Goal: Information Seeking & Learning: Learn about a topic

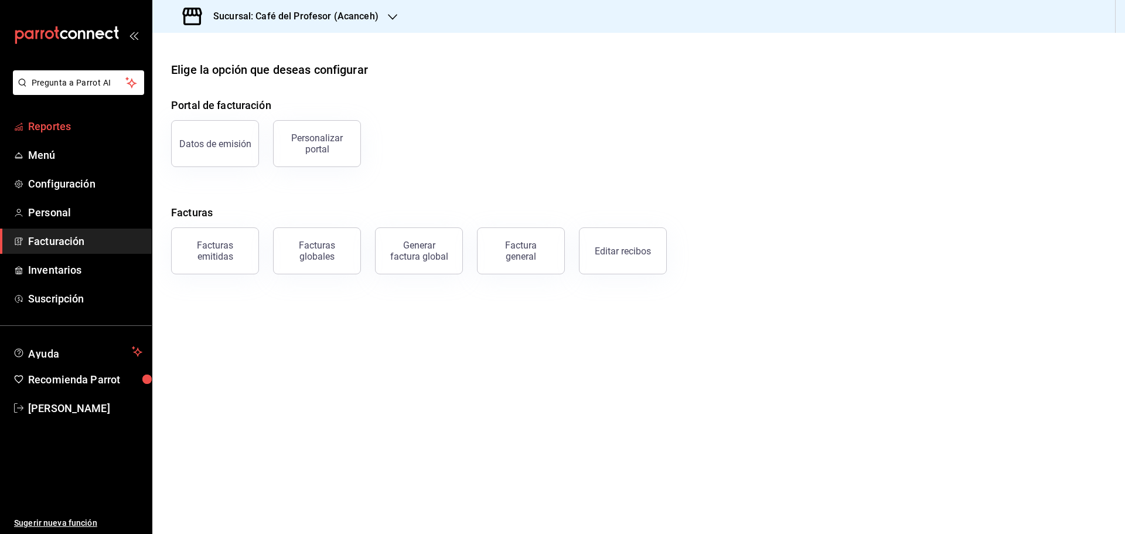
click at [51, 129] on span "Reportes" at bounding box center [85, 126] width 114 height 16
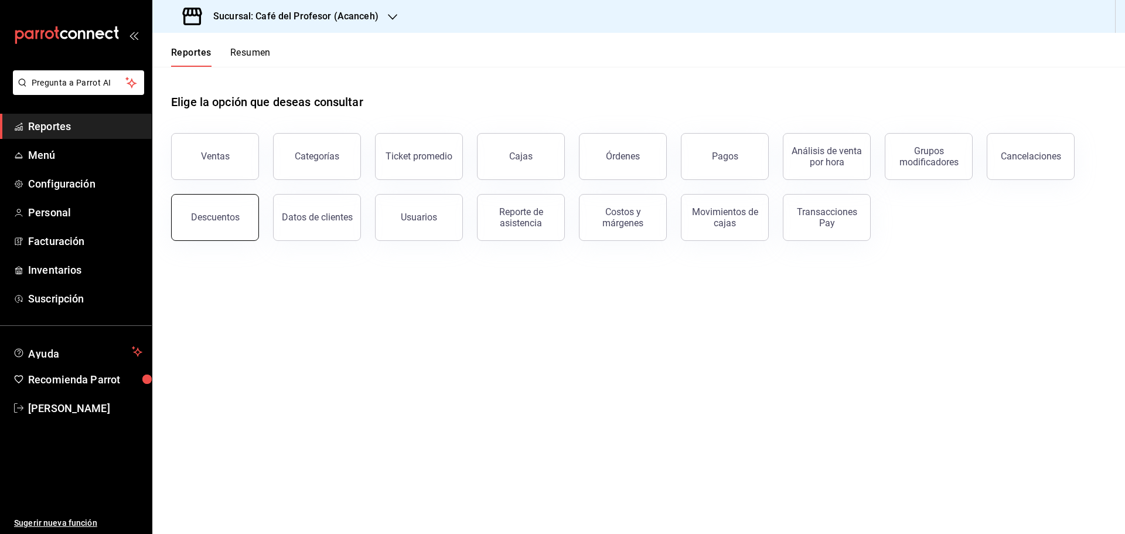
click at [221, 221] on div "Descuentos" at bounding box center [215, 216] width 49 height 11
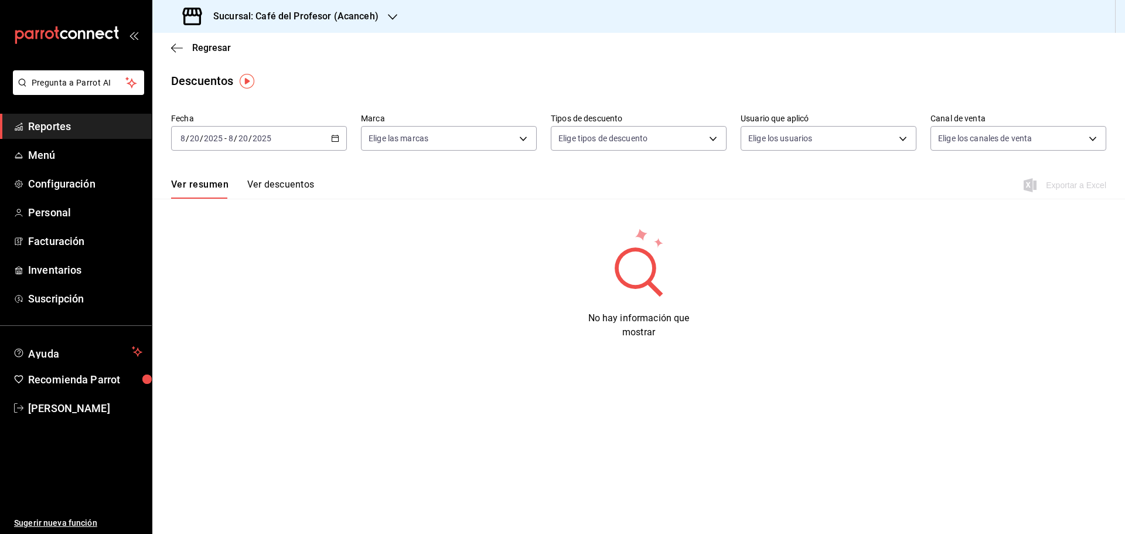
click at [327, 136] on div "[DATE] [DATE] - [DATE] [DATE]" at bounding box center [259, 138] width 176 height 25
click at [236, 307] on span "Rango de fechas" at bounding box center [226, 305] width 91 height 12
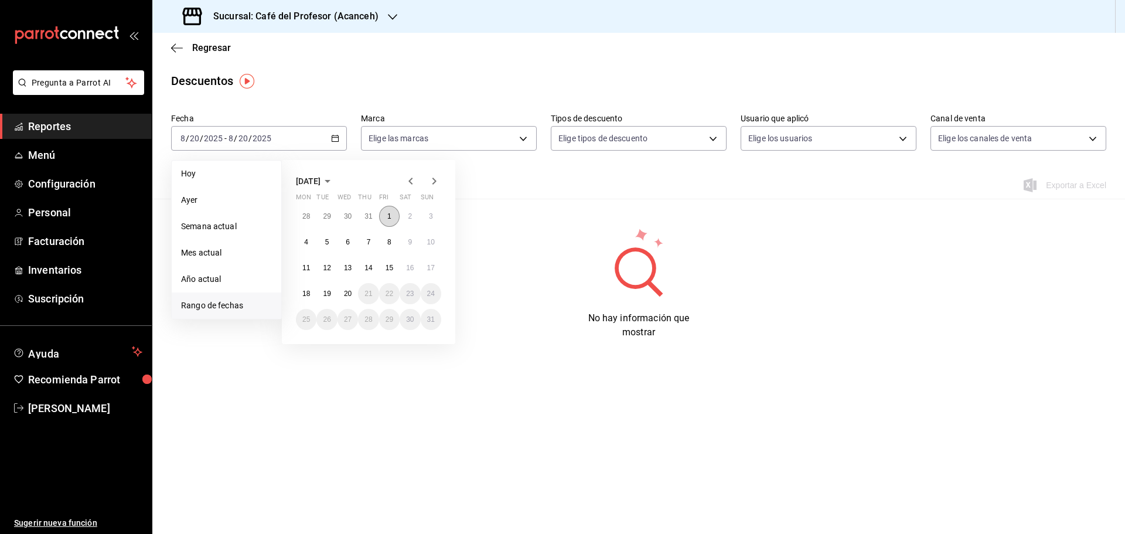
click at [387, 214] on button "1" at bounding box center [389, 216] width 20 height 21
click at [393, 266] on abbr "15" at bounding box center [389, 268] width 8 height 8
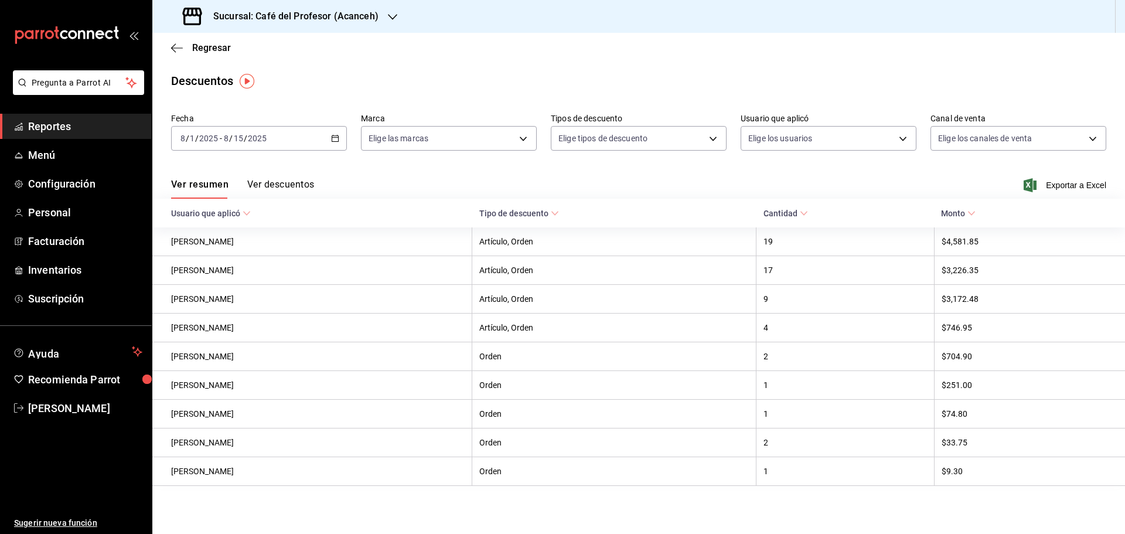
click at [968, 214] on \(Stroke\) at bounding box center [971, 213] width 7 height 4
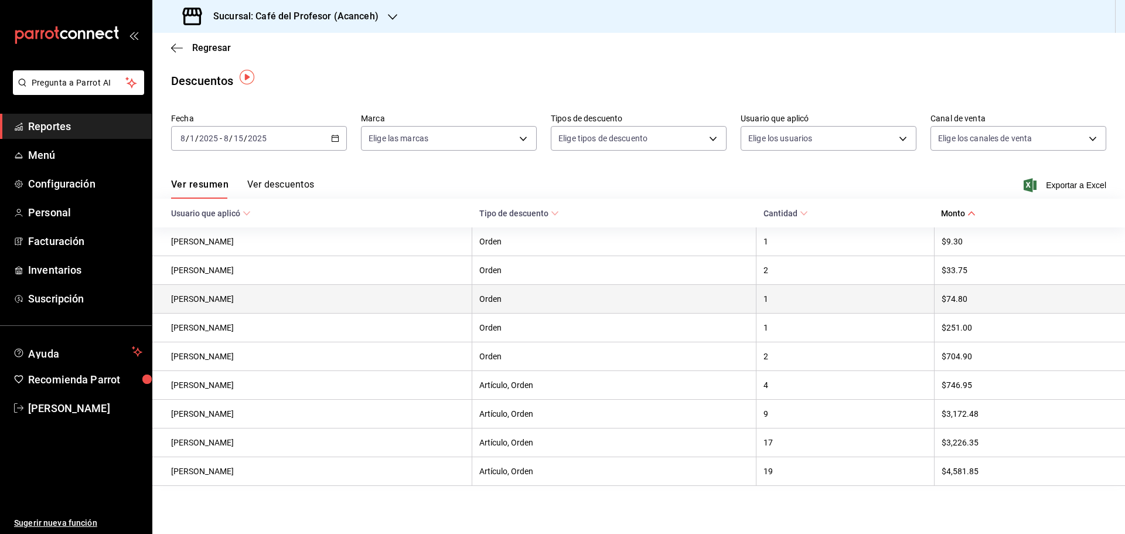
scroll to position [5, 0]
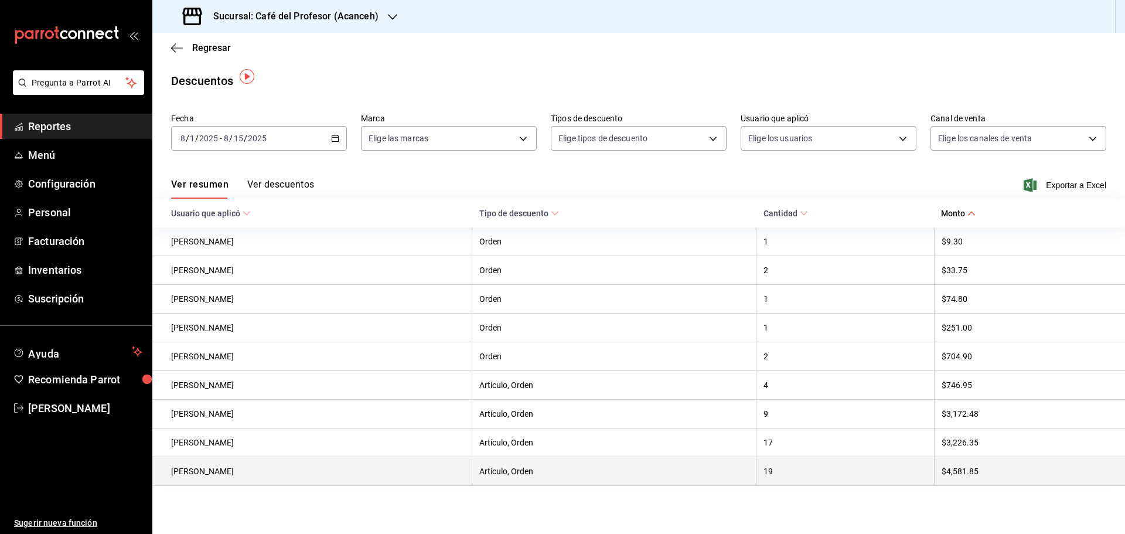
click at [954, 469] on th "$4,581.85" at bounding box center [1029, 471] width 191 height 29
click at [767, 471] on th "19" at bounding box center [844, 471] width 177 height 29
click at [972, 468] on th "$4,581.85" at bounding box center [1029, 471] width 191 height 29
click at [668, 467] on th "Artículo, Orden" at bounding box center [614, 471] width 284 height 29
click at [315, 470] on th "[PERSON_NAME]" at bounding box center [312, 471] width 320 height 29
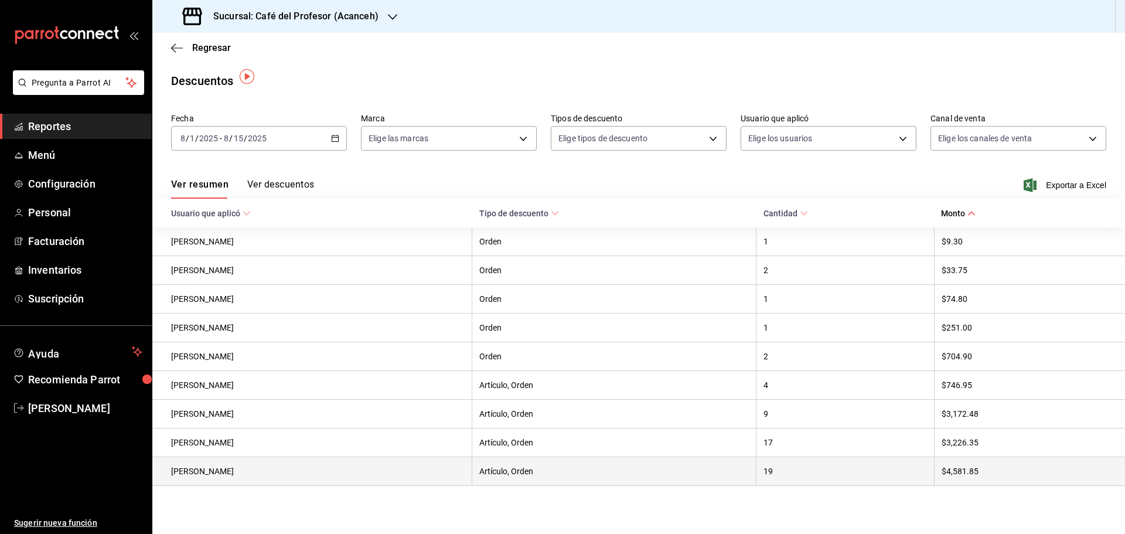
click at [519, 470] on th "Artículo, Orden" at bounding box center [614, 471] width 284 height 29
click at [782, 479] on th "19" at bounding box center [844, 471] width 177 height 29
click at [992, 462] on th "$4,581.85" at bounding box center [1029, 471] width 191 height 29
click at [317, 467] on th "[PERSON_NAME]" at bounding box center [312, 471] width 320 height 29
click at [497, 474] on th "Artículo, Orden" at bounding box center [614, 471] width 284 height 29
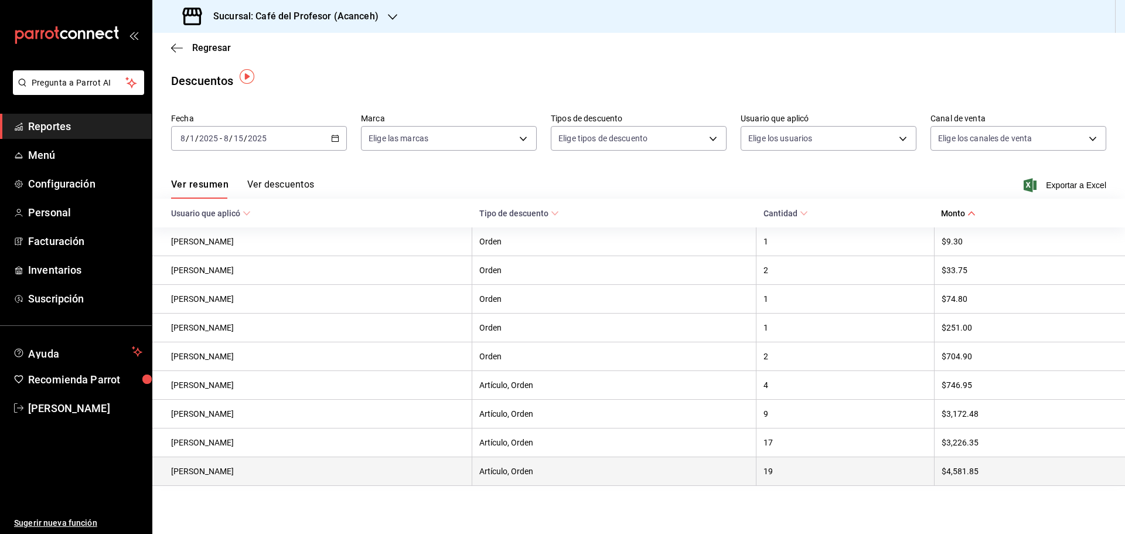
click at [765, 470] on th "19" at bounding box center [844, 471] width 177 height 29
click at [954, 471] on th "$4,581.85" at bounding box center [1029, 471] width 191 height 29
drag, startPoint x: 822, startPoint y: 479, endPoint x: 813, endPoint y: 480, distance: 9.0
click at [816, 480] on th "19" at bounding box center [844, 471] width 177 height 29
drag, startPoint x: 589, startPoint y: 476, endPoint x: 534, endPoint y: 480, distance: 54.6
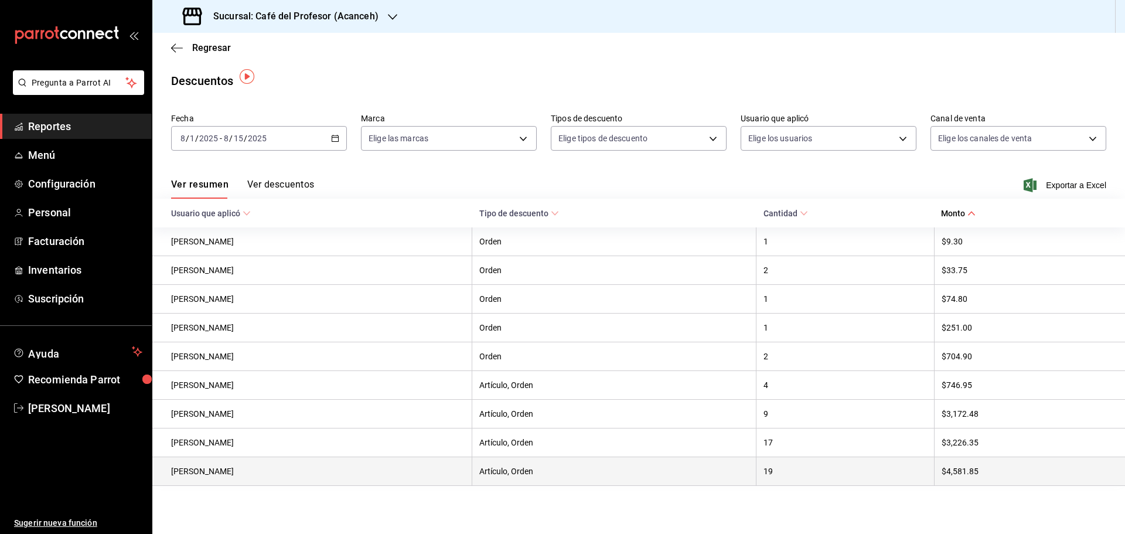
click at [586, 476] on th "Artículo, Orden" at bounding box center [614, 471] width 284 height 29
click at [349, 483] on th "[PERSON_NAME]" at bounding box center [312, 471] width 320 height 29
click at [541, 484] on th "Artículo, Orden" at bounding box center [614, 471] width 284 height 29
click at [798, 478] on th "19" at bounding box center [844, 471] width 177 height 29
click at [972, 473] on th "$4,581.85" at bounding box center [1029, 471] width 191 height 29
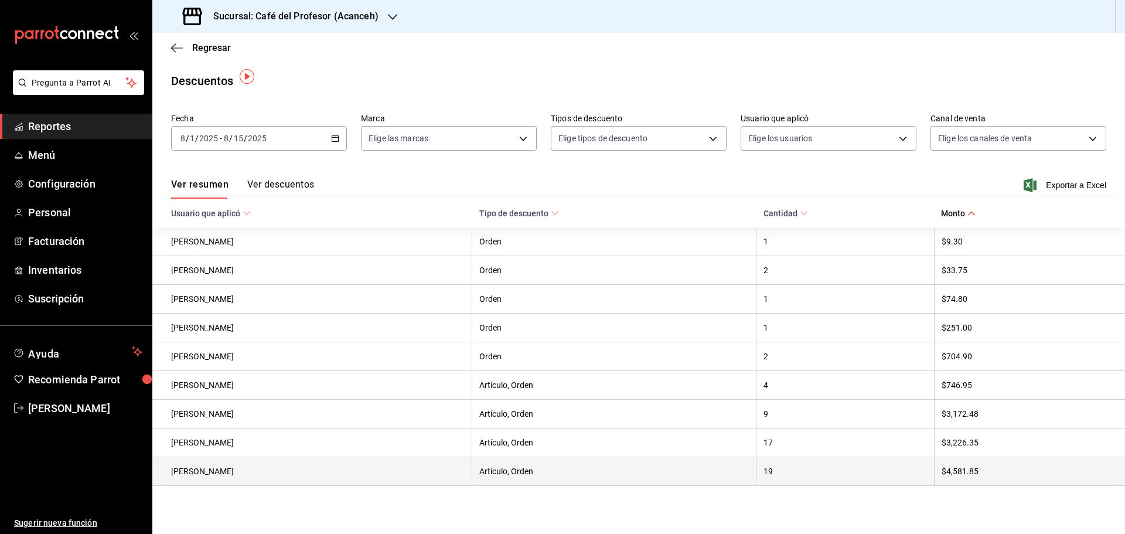
click at [832, 474] on th "19" at bounding box center [844, 471] width 177 height 29
click at [658, 476] on th "Artículo, Orden" at bounding box center [614, 471] width 284 height 29
drag, startPoint x: 407, startPoint y: 481, endPoint x: 433, endPoint y: 481, distance: 26.4
click at [408, 480] on th "[PERSON_NAME]" at bounding box center [312, 471] width 320 height 29
click at [538, 482] on th "Artículo, Orden" at bounding box center [614, 471] width 284 height 29
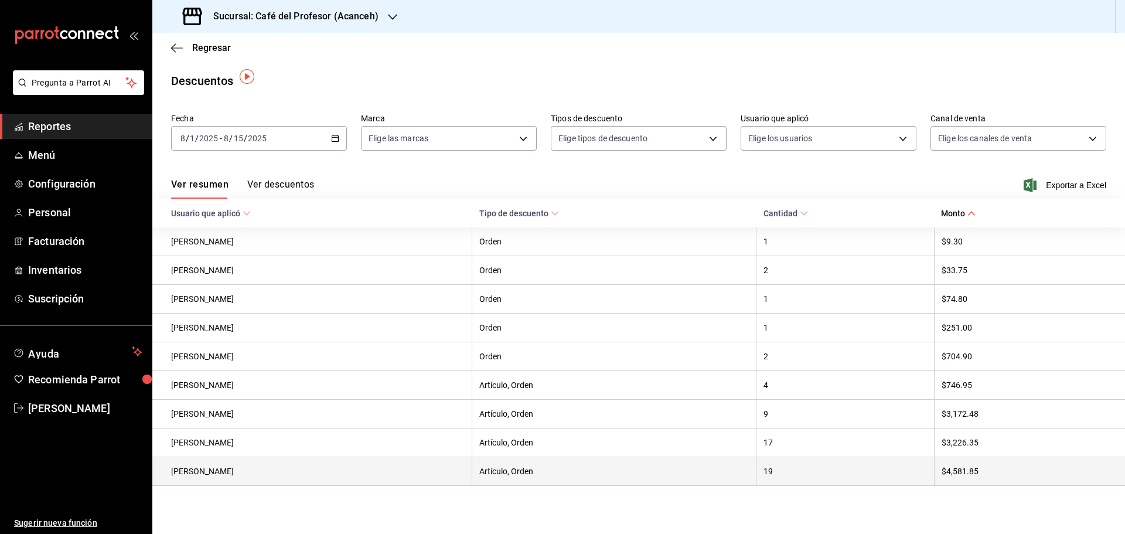
click at [790, 471] on th "19" at bounding box center [844, 471] width 177 height 29
click at [982, 471] on th "$4,581.85" at bounding box center [1029, 471] width 191 height 29
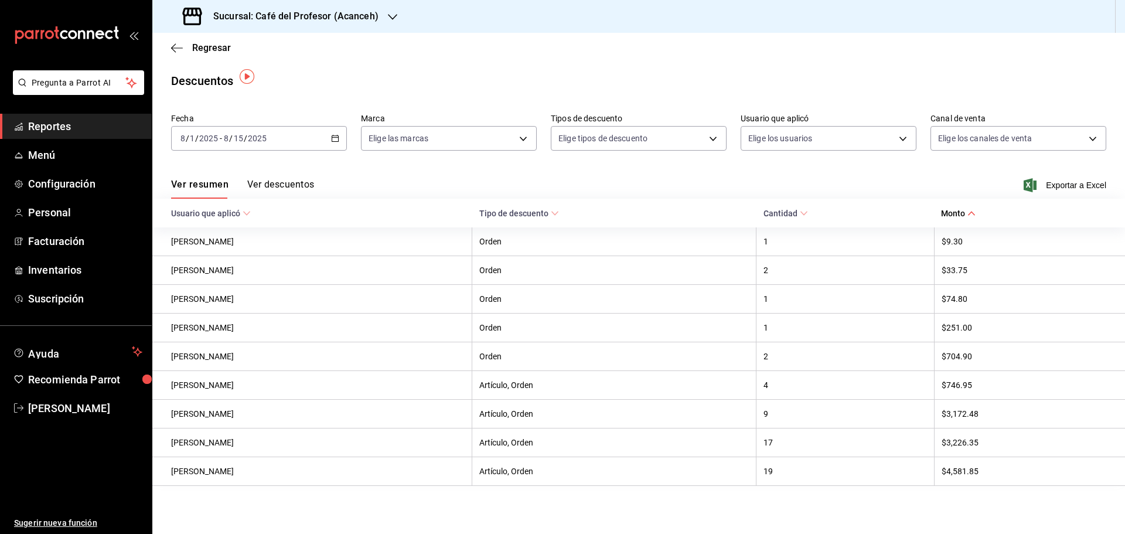
click at [262, 182] on button "Ver descuentos" at bounding box center [280, 189] width 67 height 20
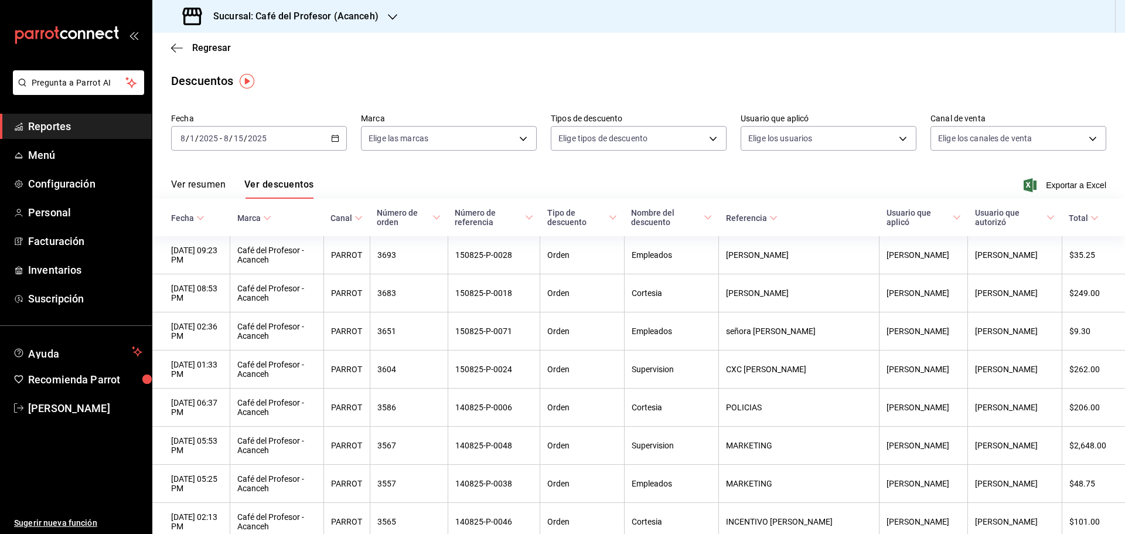
click at [59, 122] on span "Reportes" at bounding box center [85, 126] width 114 height 16
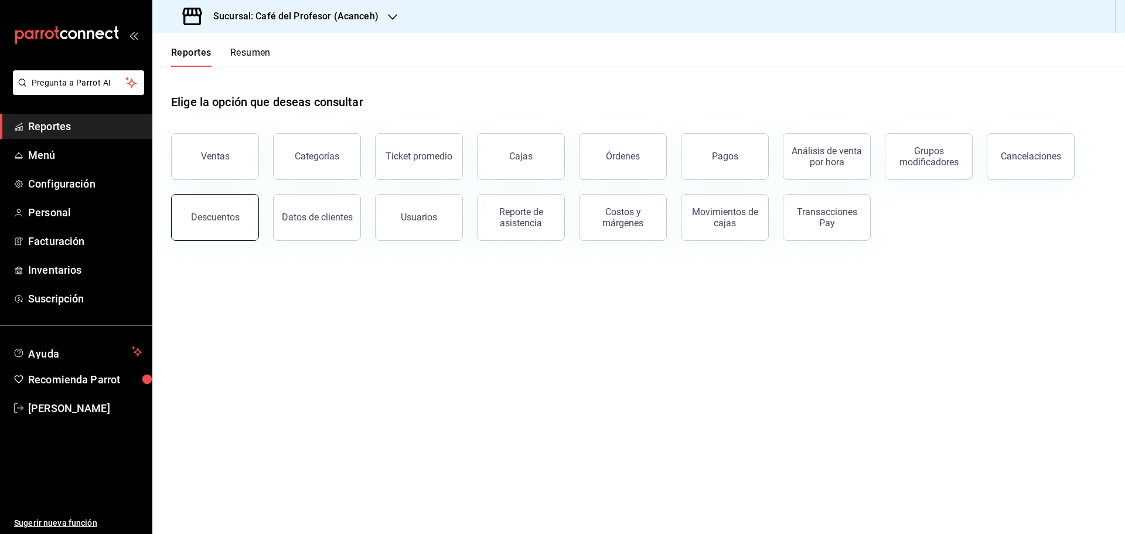
click at [208, 218] on div "Descuentos" at bounding box center [215, 216] width 49 height 11
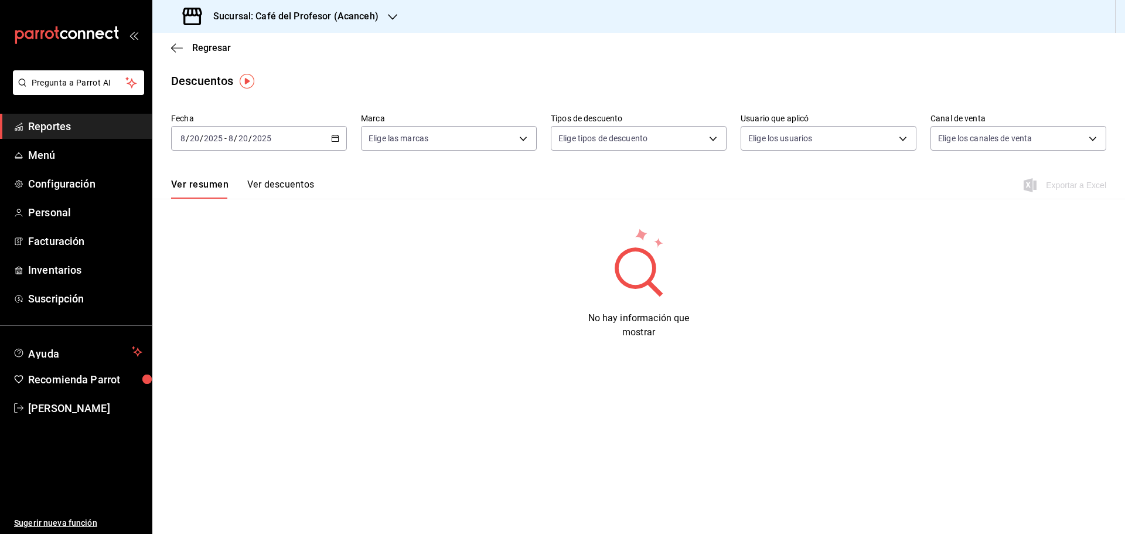
click at [337, 140] on icon "button" at bounding box center [335, 138] width 8 height 8
click at [234, 305] on span "Rango de fechas" at bounding box center [226, 305] width 91 height 12
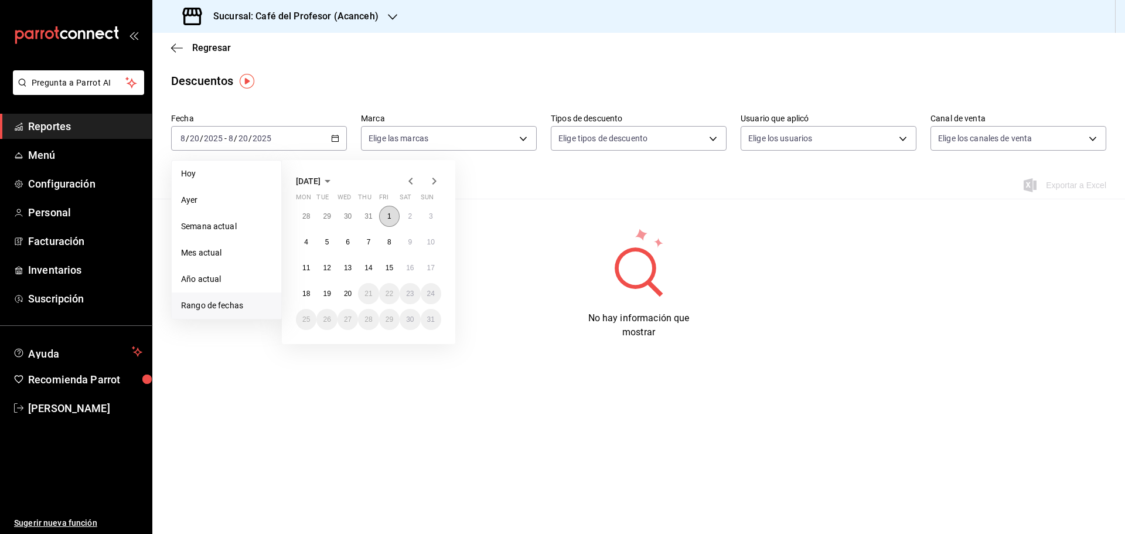
click at [391, 216] on button "1" at bounding box center [389, 216] width 20 height 21
click at [390, 267] on abbr "15" at bounding box center [389, 268] width 8 height 8
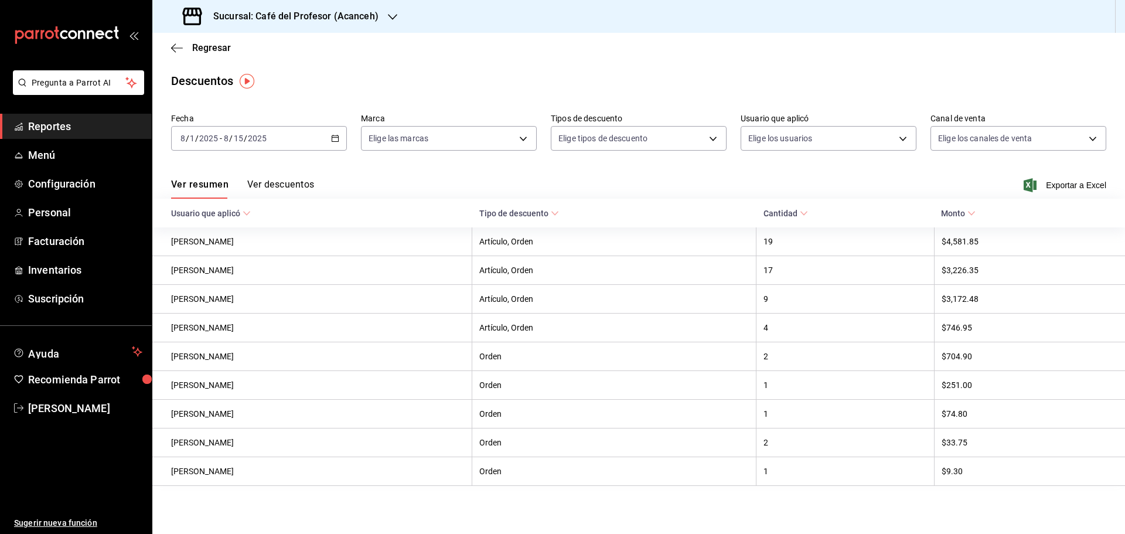
click at [279, 186] on button "Ver descuentos" at bounding box center [280, 189] width 67 height 20
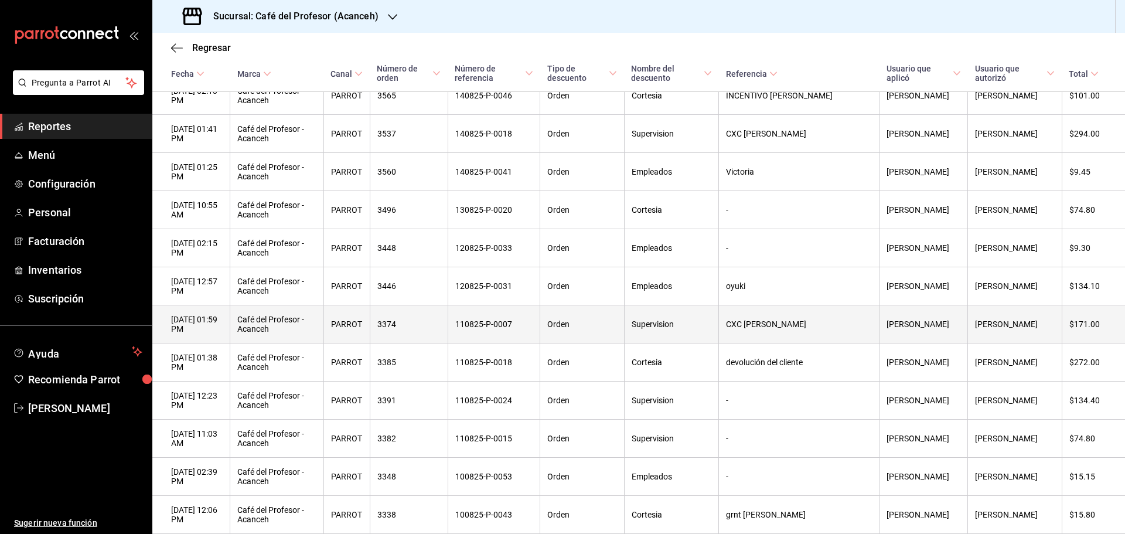
scroll to position [469, 0]
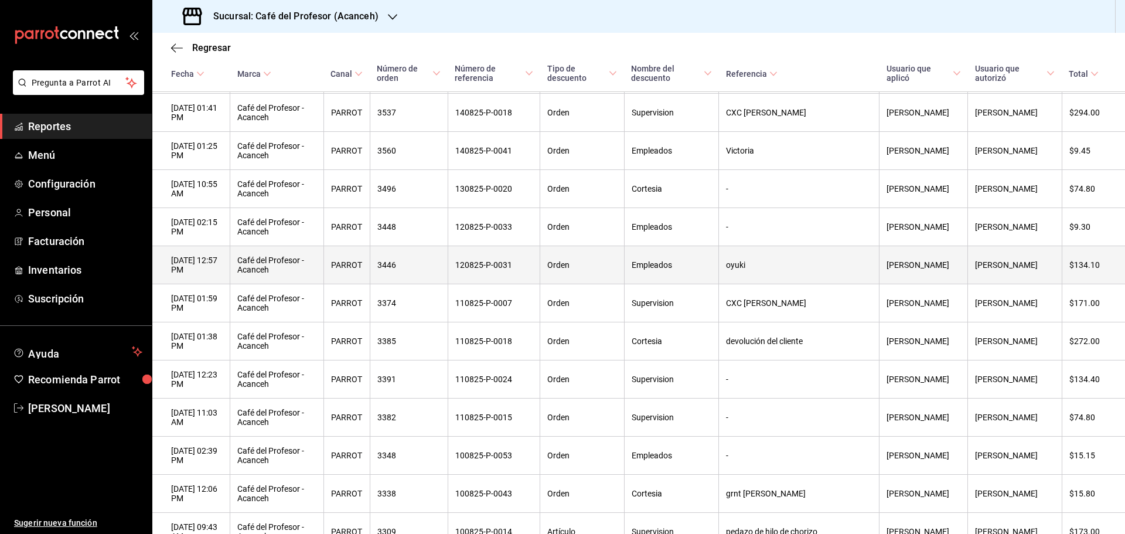
click at [294, 278] on th "Café del Profesor - Acanceh" at bounding box center [276, 265] width 93 height 38
click at [422, 280] on th "3446" at bounding box center [409, 265] width 78 height 38
click at [496, 284] on th "120825-P-0031" at bounding box center [493, 265] width 93 height 38
click at [540, 284] on th "120825-P-0031" at bounding box center [493, 265] width 93 height 38
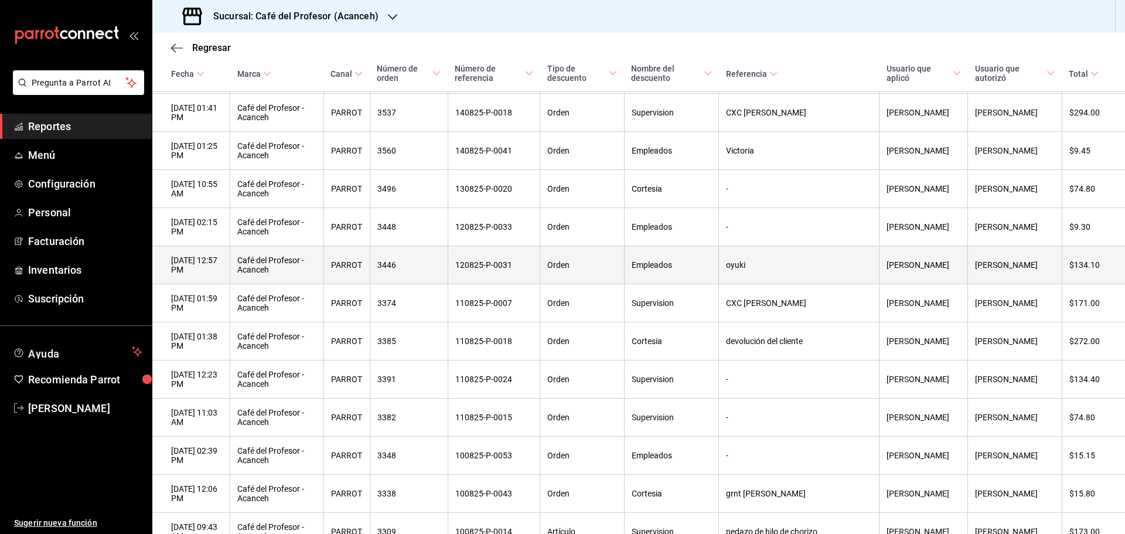
click at [658, 284] on th "Empleados" at bounding box center [671, 265] width 94 height 38
click at [753, 284] on tr "[DATE] 12:57 PM Café del Profesor - Acanceh PARROT 3446 120825-P-0031 Orden Emp…" at bounding box center [638, 265] width 972 height 38
click at [841, 283] on th "oyuki" at bounding box center [799, 265] width 160 height 38
click at [1003, 284] on th "[PERSON_NAME]" at bounding box center [1015, 265] width 94 height 38
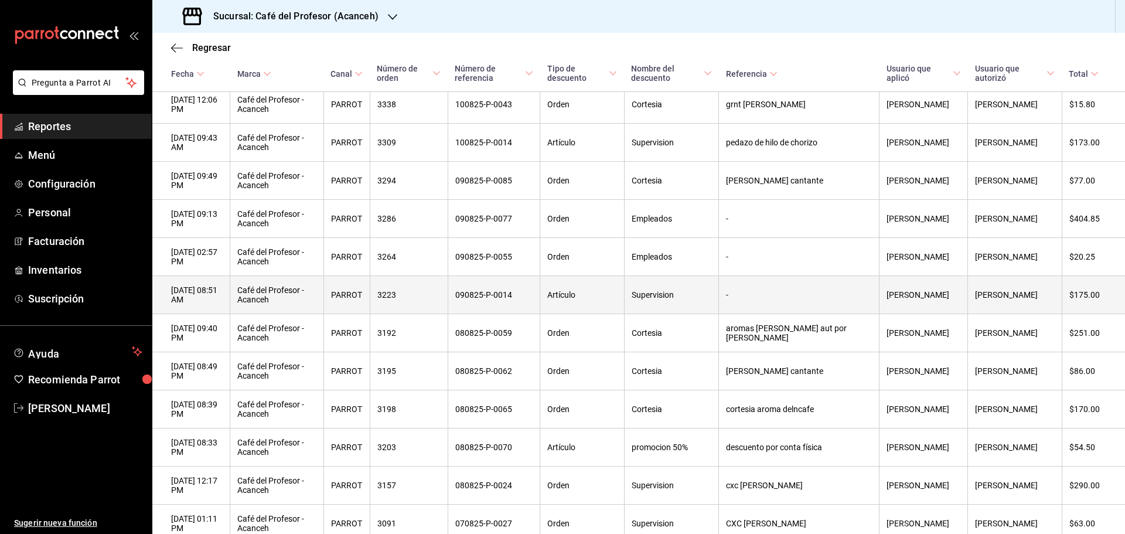
scroll to position [879, 0]
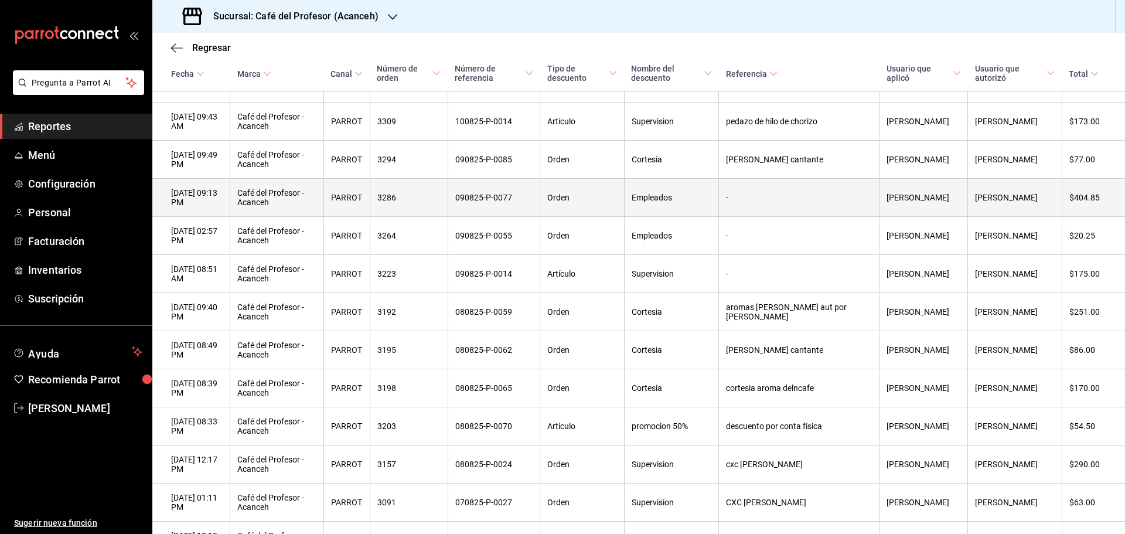
click at [537, 217] on th "090825-P-0077" at bounding box center [493, 198] width 93 height 38
drag, startPoint x: 537, startPoint y: 226, endPoint x: 525, endPoint y: 225, distance: 11.8
click at [536, 217] on th "090825-P-0077" at bounding box center [493, 198] width 93 height 38
click at [525, 217] on th "090825-P-0077" at bounding box center [493, 198] width 93 height 38
click at [494, 217] on th "090825-P-0077" at bounding box center [493, 198] width 93 height 38
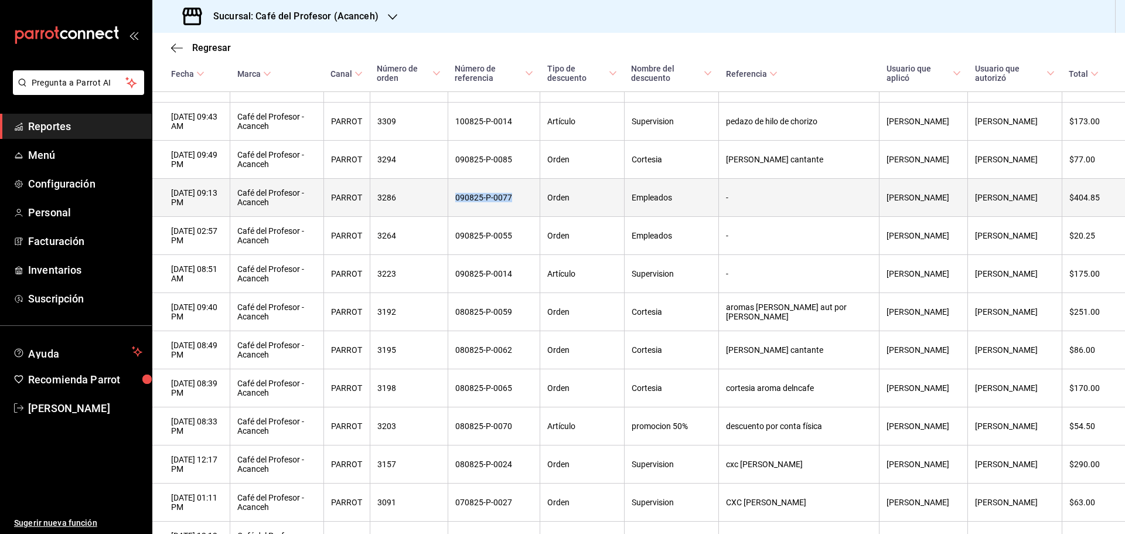
drag, startPoint x: 542, startPoint y: 223, endPoint x: 477, endPoint y: 227, distance: 65.1
click at [477, 217] on th "090825-P-0077" at bounding box center [493, 198] width 93 height 38
copy th "090825-P-0077"
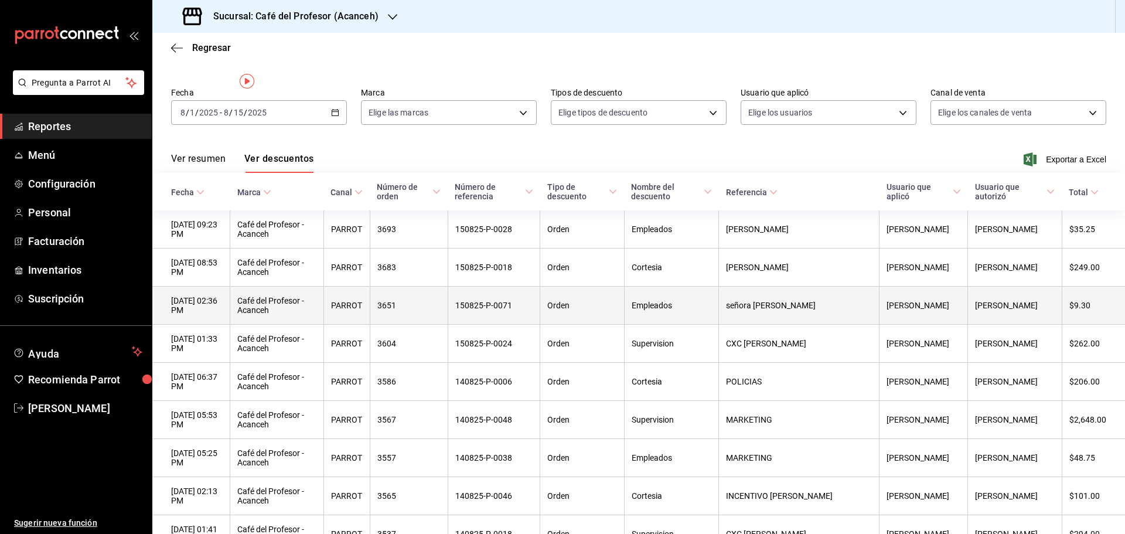
scroll to position [0, 0]
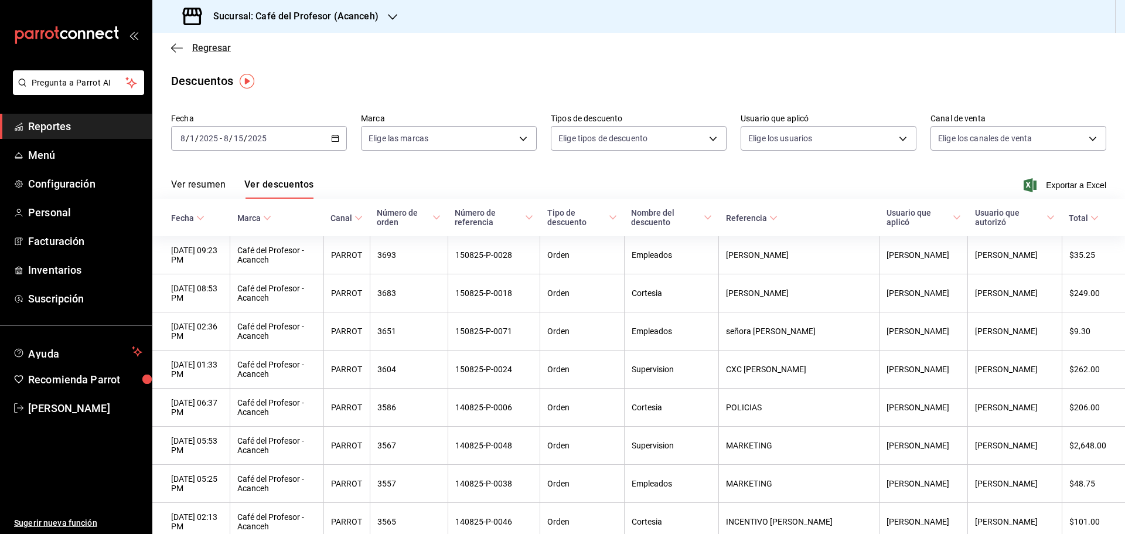
click at [175, 45] on icon "button" at bounding box center [177, 48] width 12 height 11
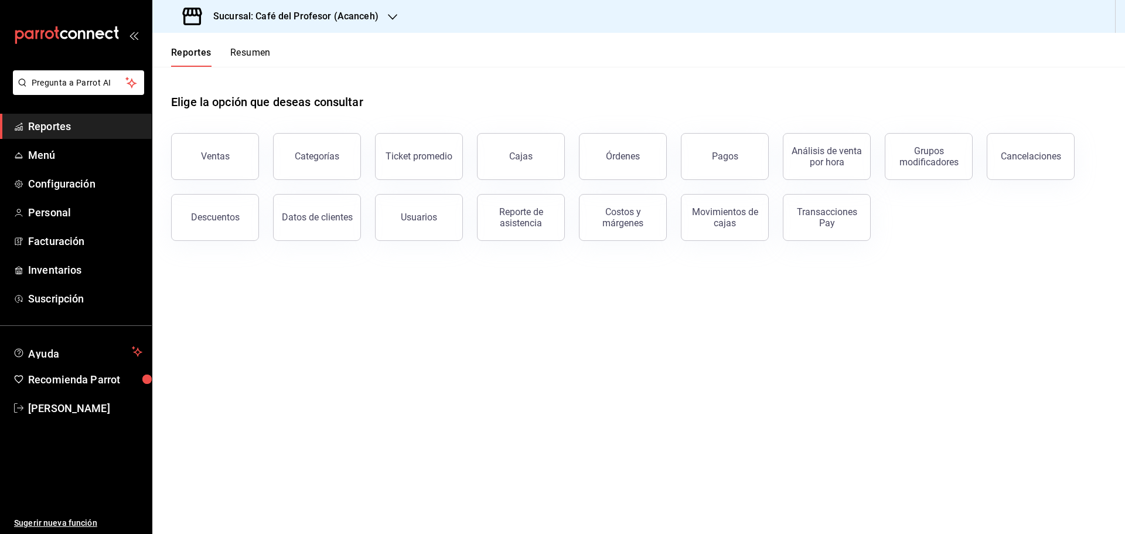
click at [49, 127] on span "Reportes" at bounding box center [85, 126] width 114 height 16
click at [33, 122] on span "Reportes" at bounding box center [85, 126] width 114 height 16
click at [45, 151] on span "Menú" at bounding box center [85, 155] width 114 height 16
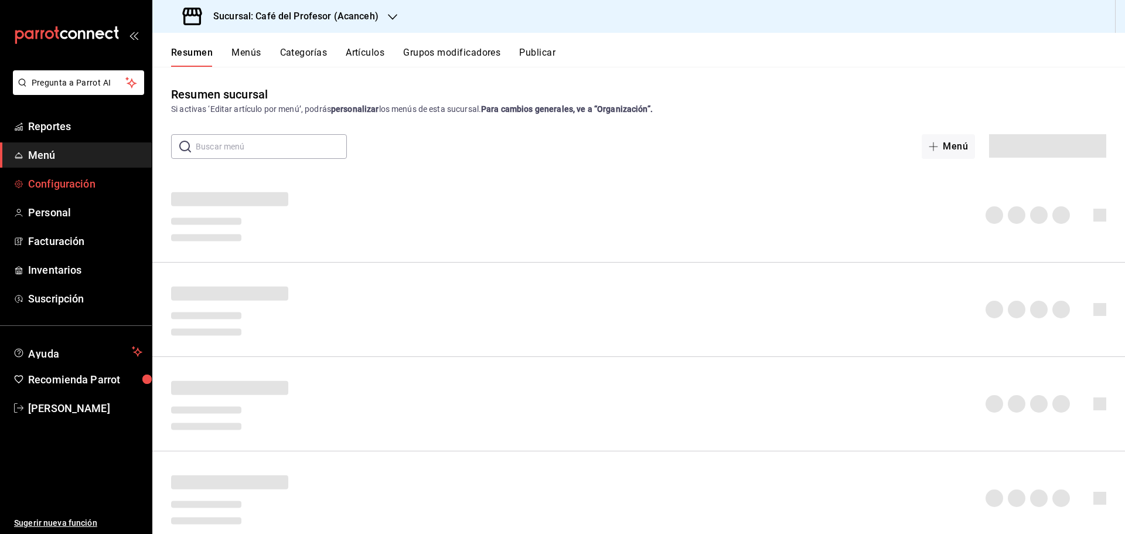
click at [55, 181] on span "Configuración" at bounding box center [85, 184] width 114 height 16
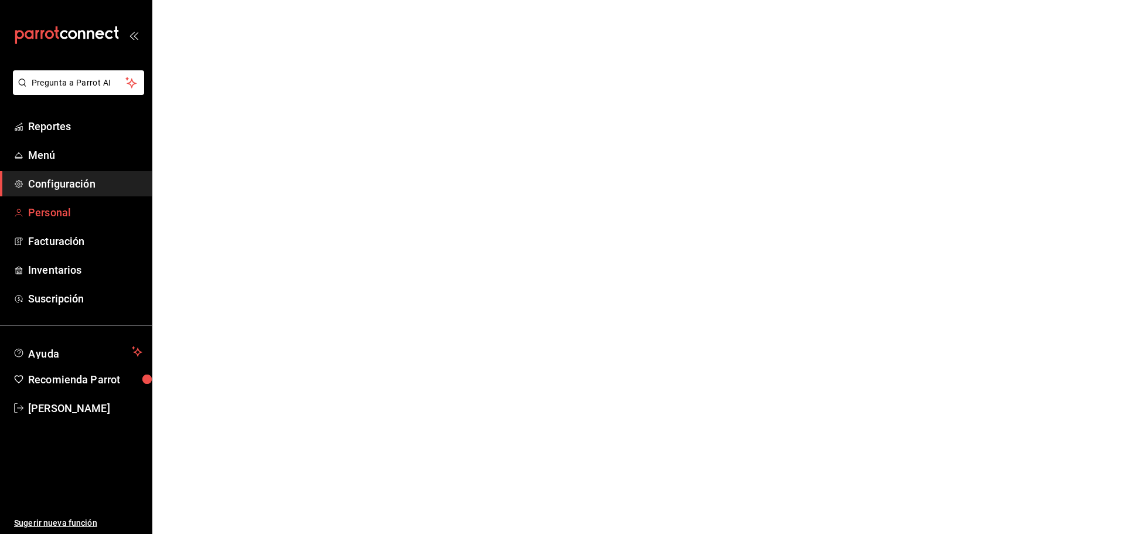
click at [56, 207] on span "Personal" at bounding box center [85, 212] width 114 height 16
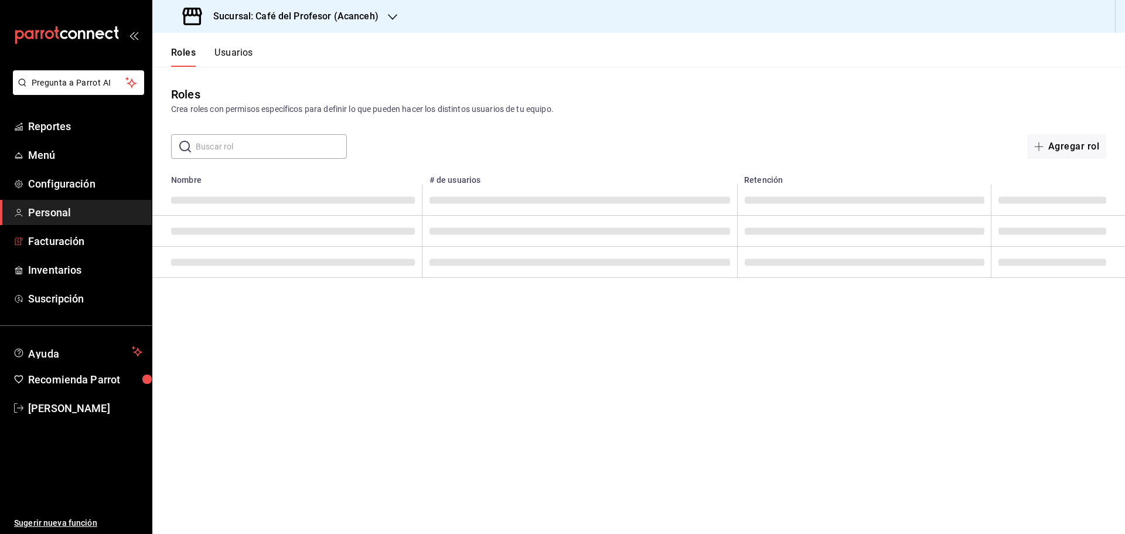
click at [55, 244] on span "Facturación" at bounding box center [85, 241] width 114 height 16
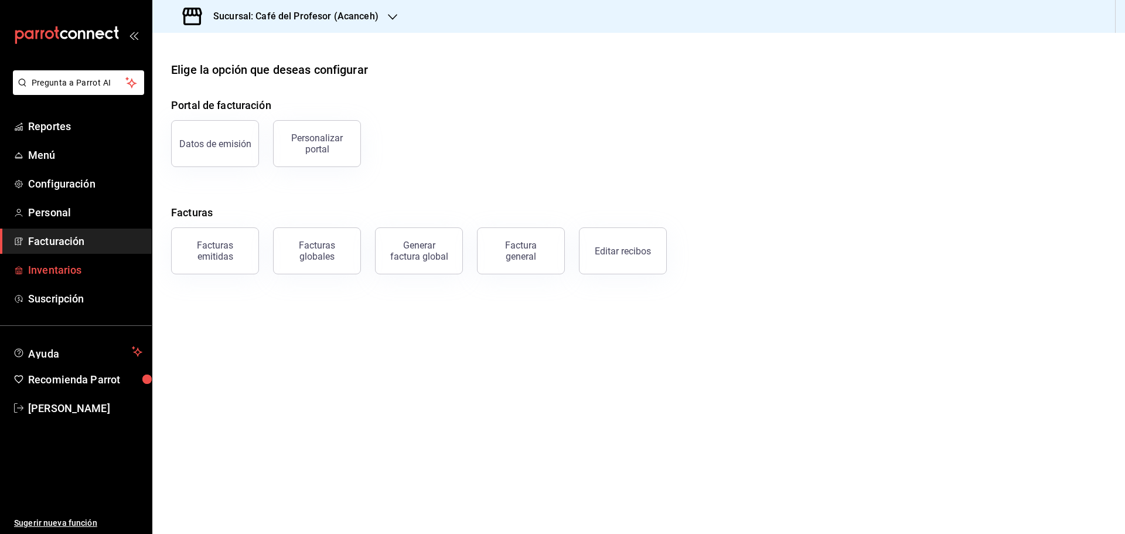
click at [57, 275] on span "Inventarios" at bounding box center [85, 270] width 114 height 16
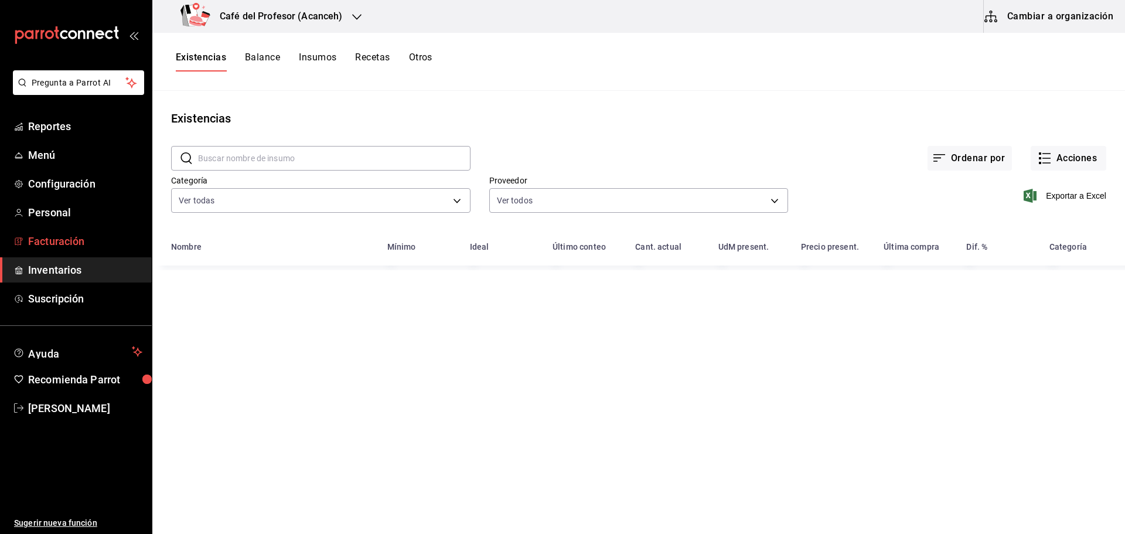
click at [51, 246] on span "Facturación" at bounding box center [85, 241] width 114 height 16
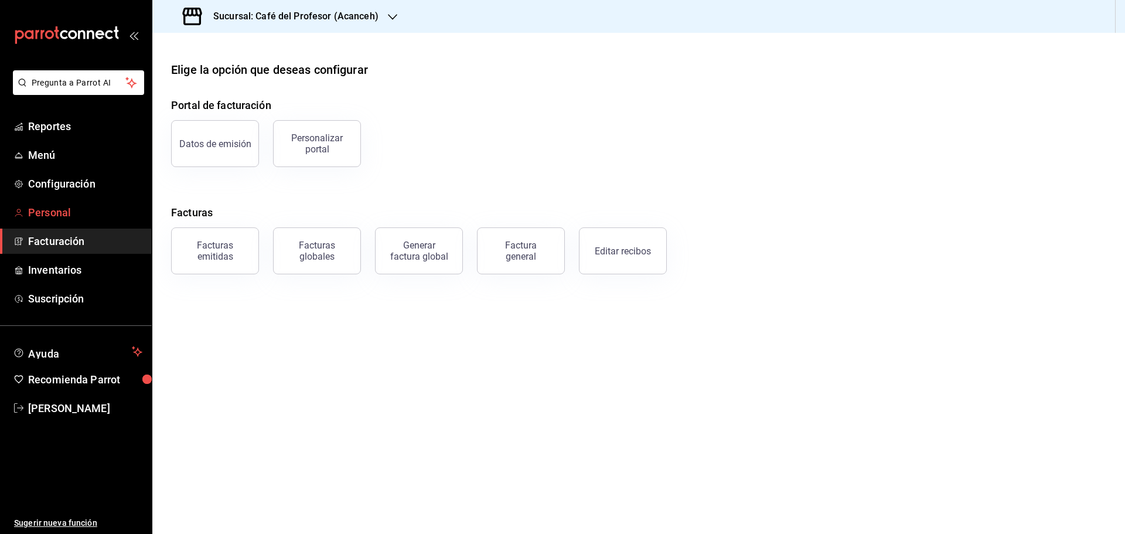
click at [51, 211] on span "Personal" at bounding box center [85, 212] width 114 height 16
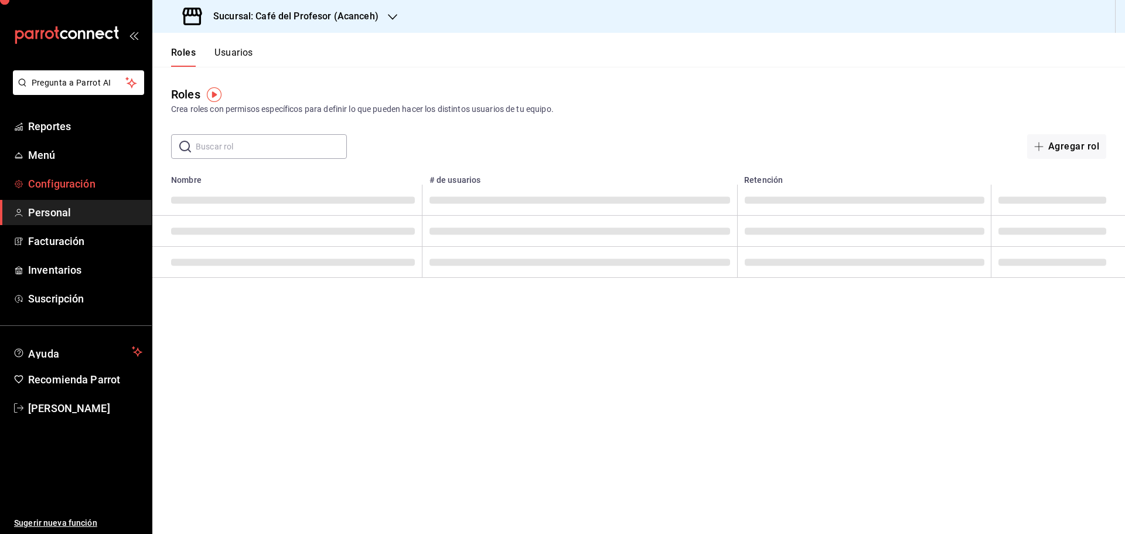
click at [53, 182] on span "Configuración" at bounding box center [85, 184] width 114 height 16
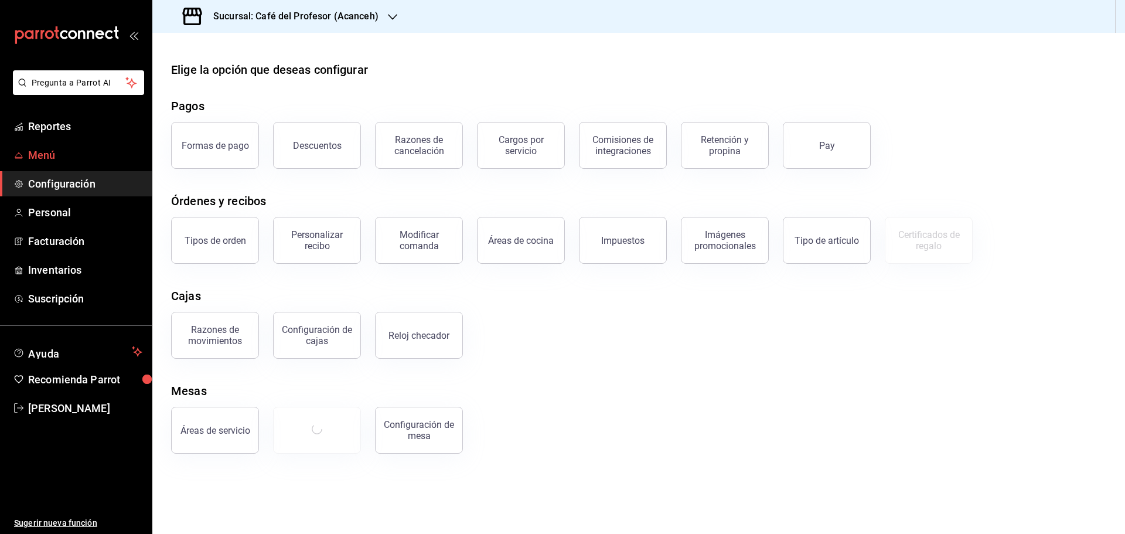
click at [44, 149] on span "Menú" at bounding box center [85, 155] width 114 height 16
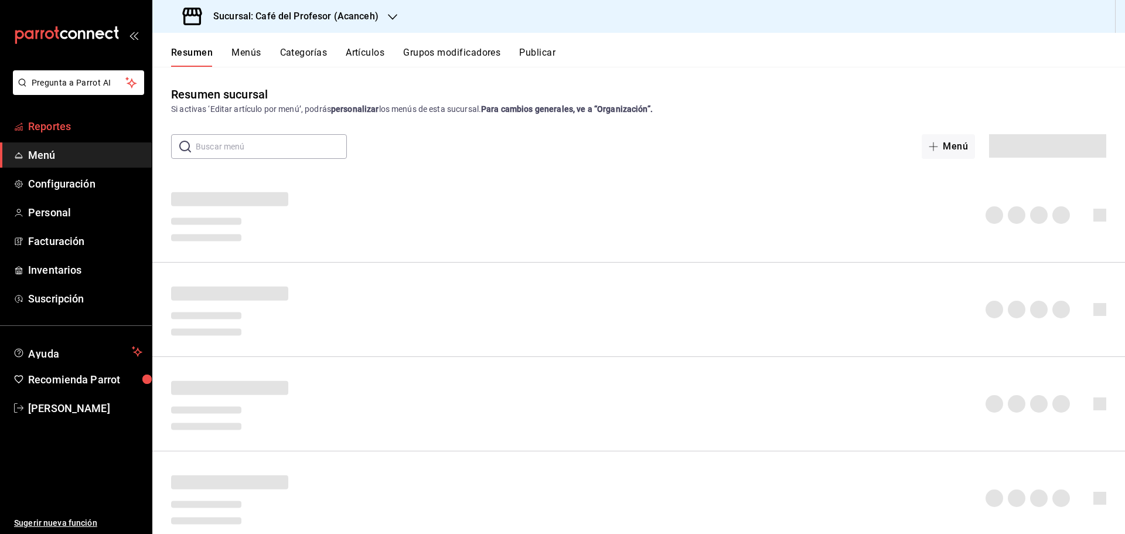
click at [45, 131] on span "Reportes" at bounding box center [85, 126] width 114 height 16
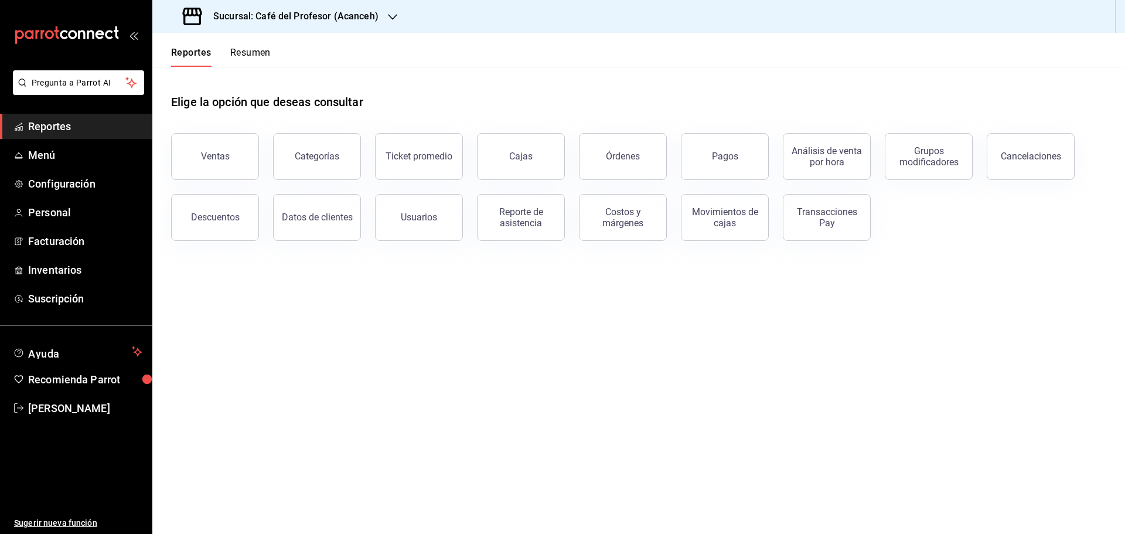
click at [241, 57] on button "Resumen" at bounding box center [250, 57] width 40 height 20
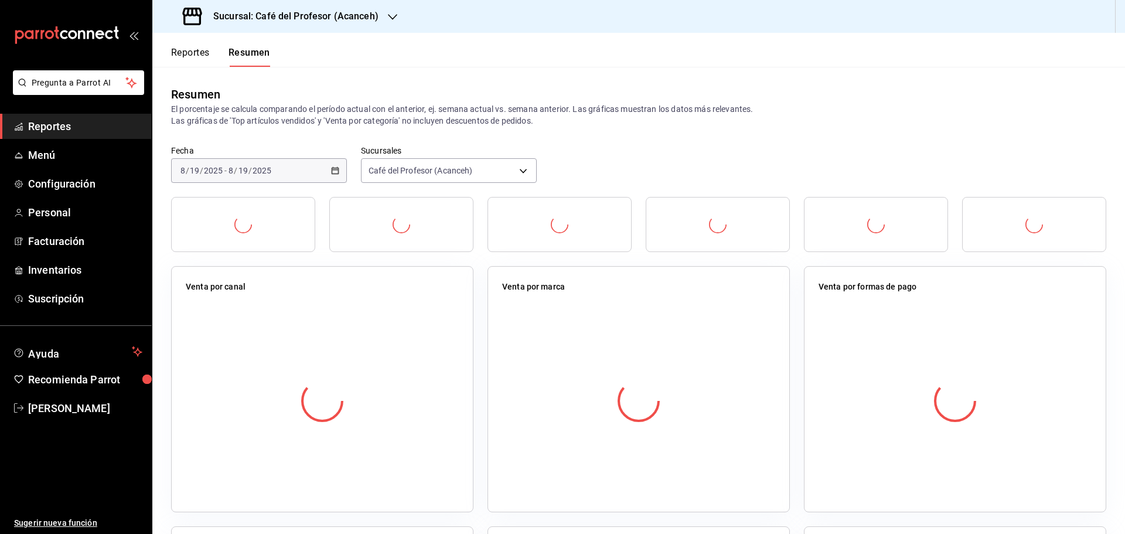
click at [203, 55] on button "Reportes" at bounding box center [190, 57] width 39 height 20
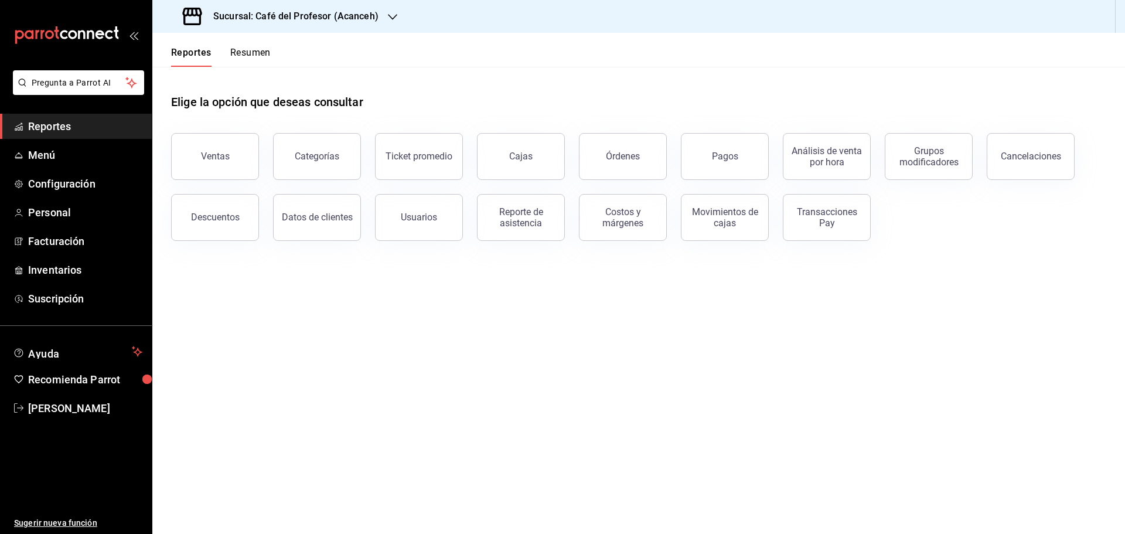
click at [228, 55] on div "Reportes Resumen" at bounding box center [221, 57] width 100 height 20
click at [242, 54] on button "Resumen" at bounding box center [250, 57] width 40 height 20
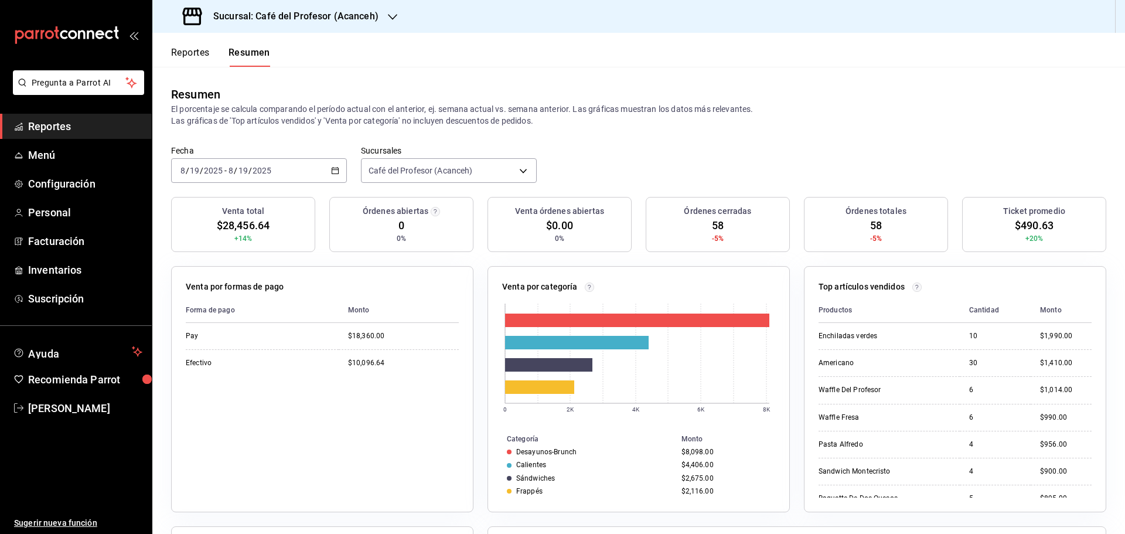
click at [193, 58] on button "Reportes" at bounding box center [190, 57] width 39 height 20
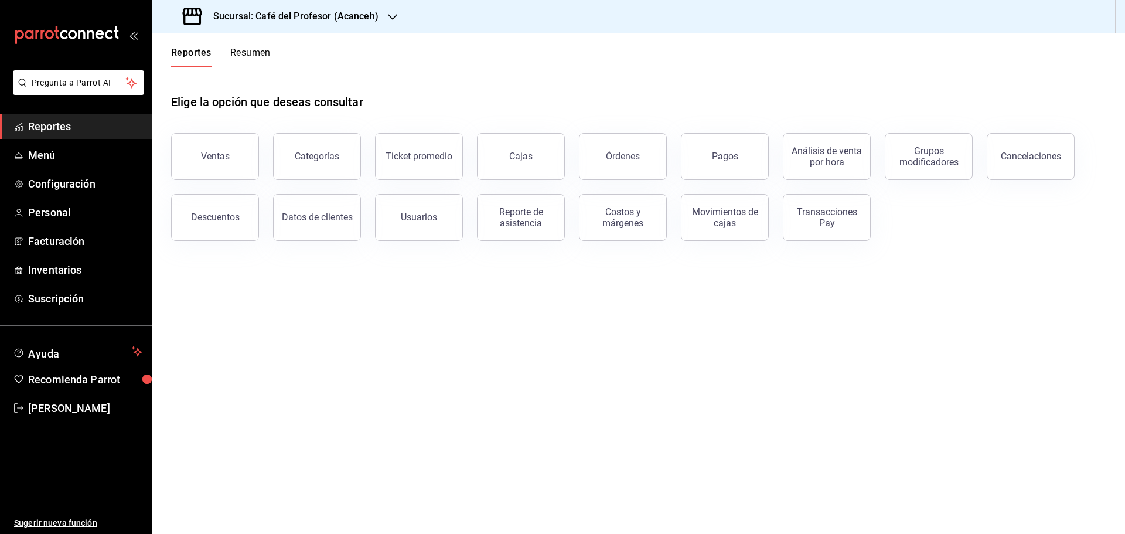
click at [257, 54] on button "Resumen" at bounding box center [250, 57] width 40 height 20
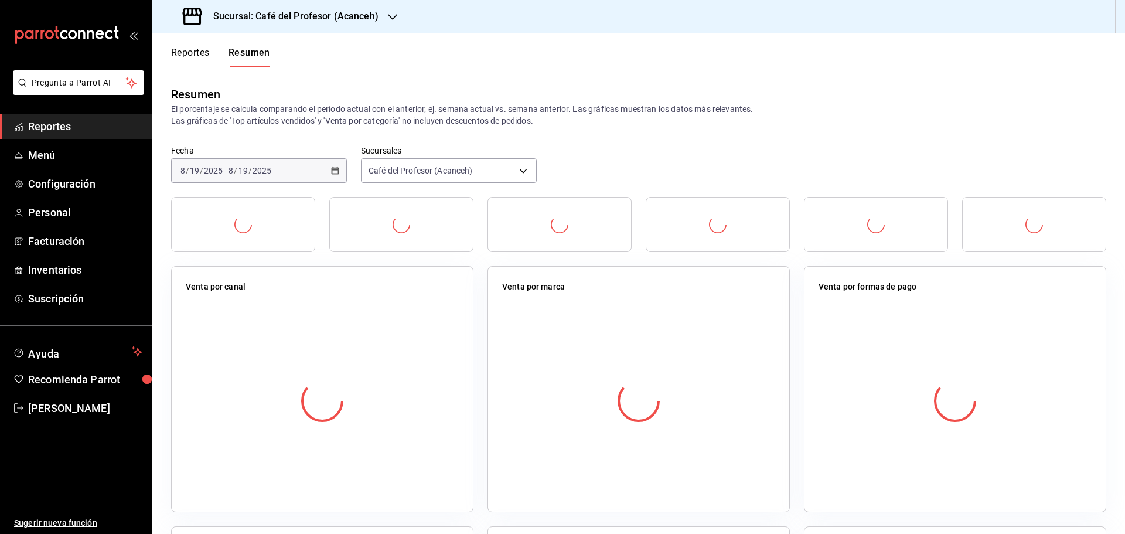
click at [194, 58] on button "Reportes" at bounding box center [190, 57] width 39 height 20
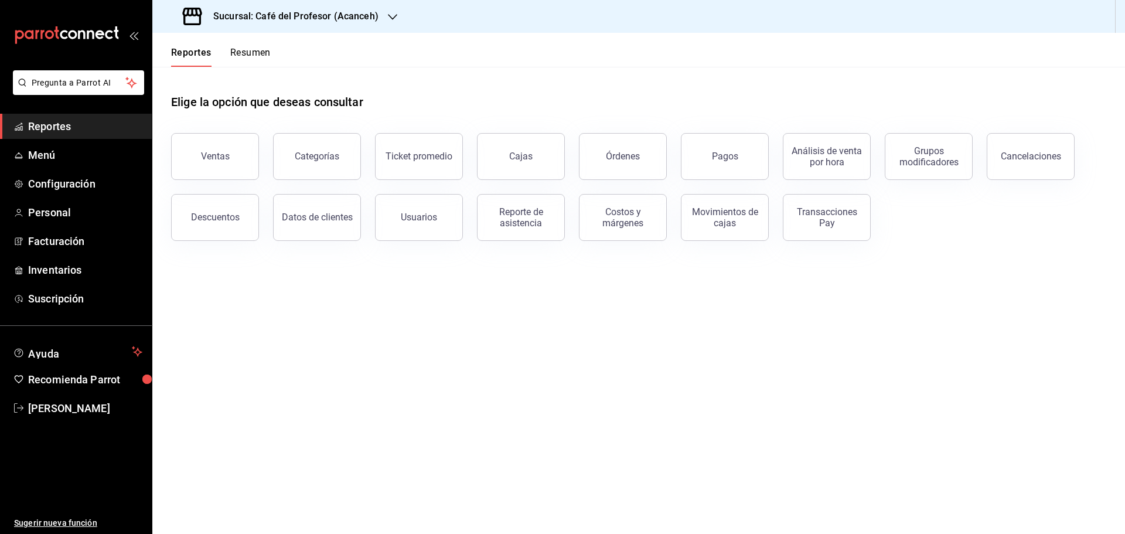
click at [257, 56] on button "Resumen" at bounding box center [250, 57] width 40 height 20
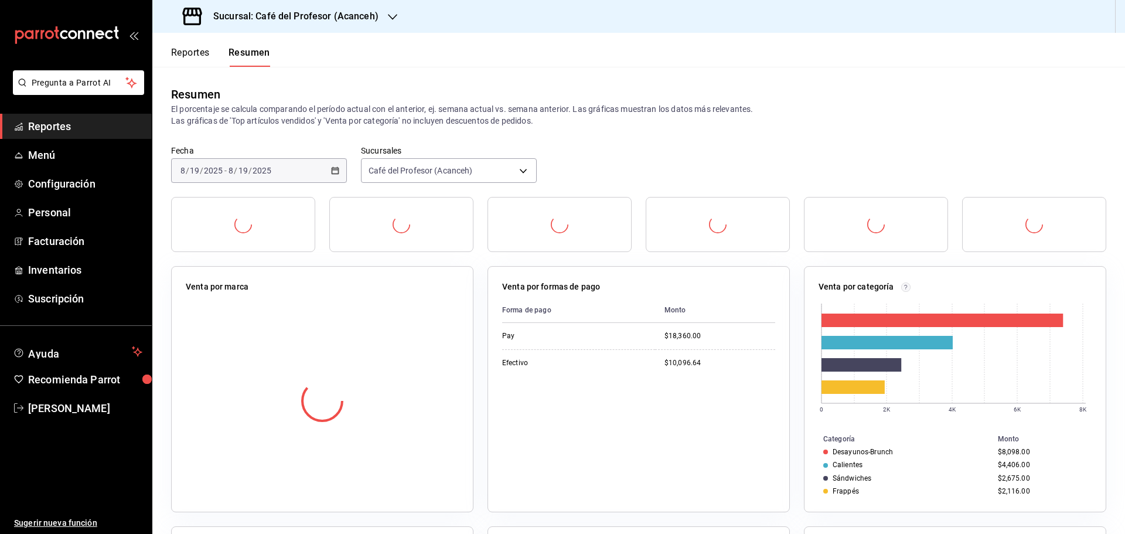
click at [192, 50] on button "Reportes" at bounding box center [190, 57] width 39 height 20
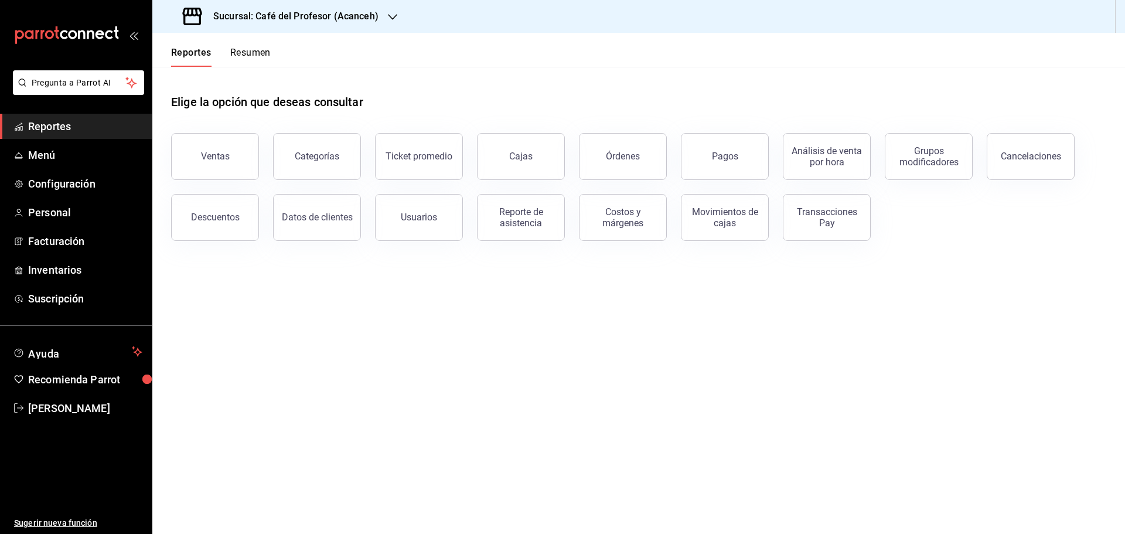
click at [250, 54] on button "Resumen" at bounding box center [250, 57] width 40 height 20
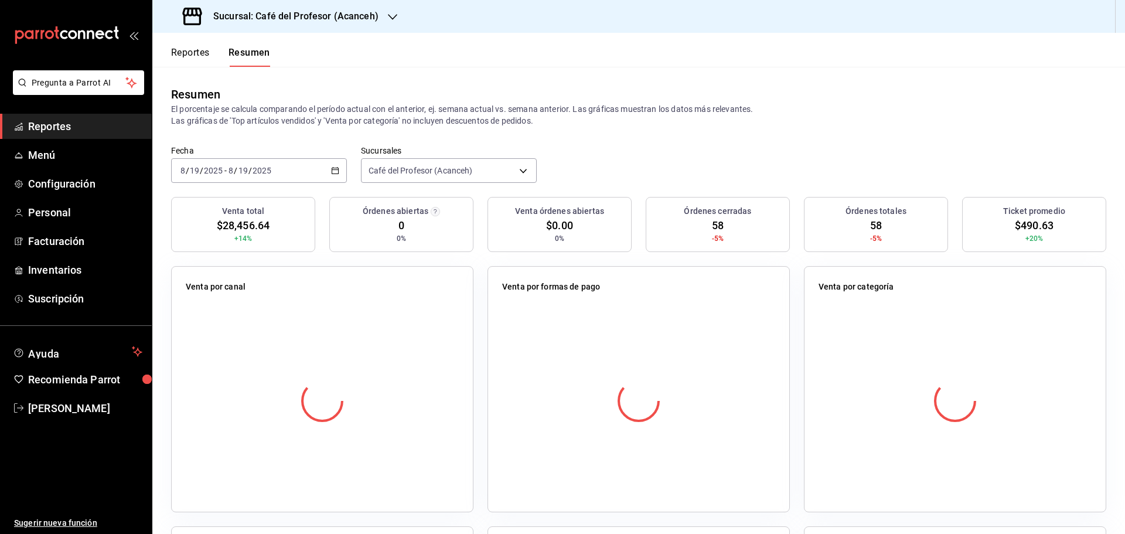
click at [197, 57] on button "Reportes" at bounding box center [190, 57] width 39 height 20
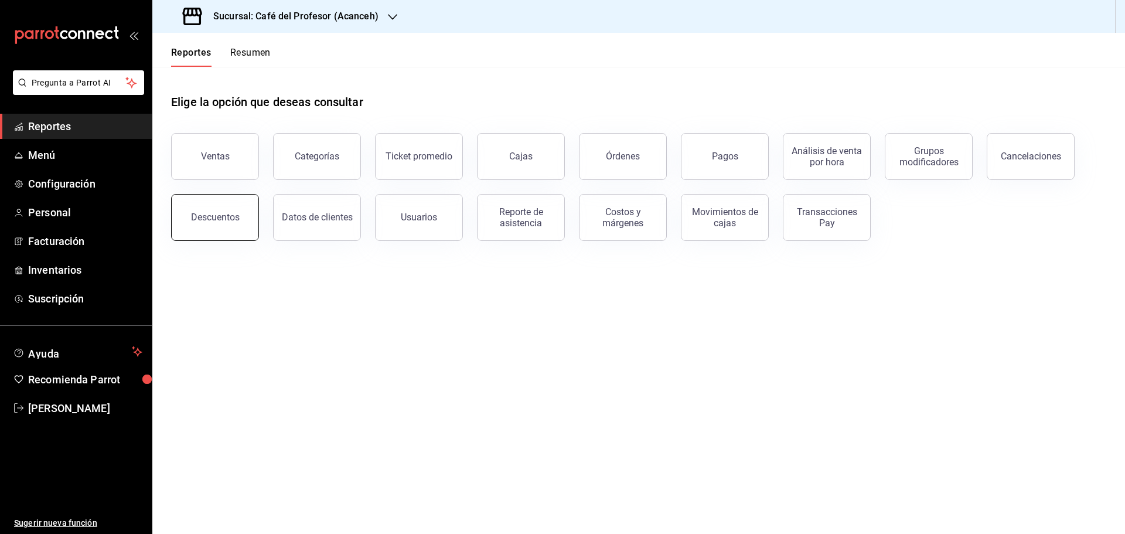
click at [228, 229] on button "Descuentos" at bounding box center [215, 217] width 88 height 47
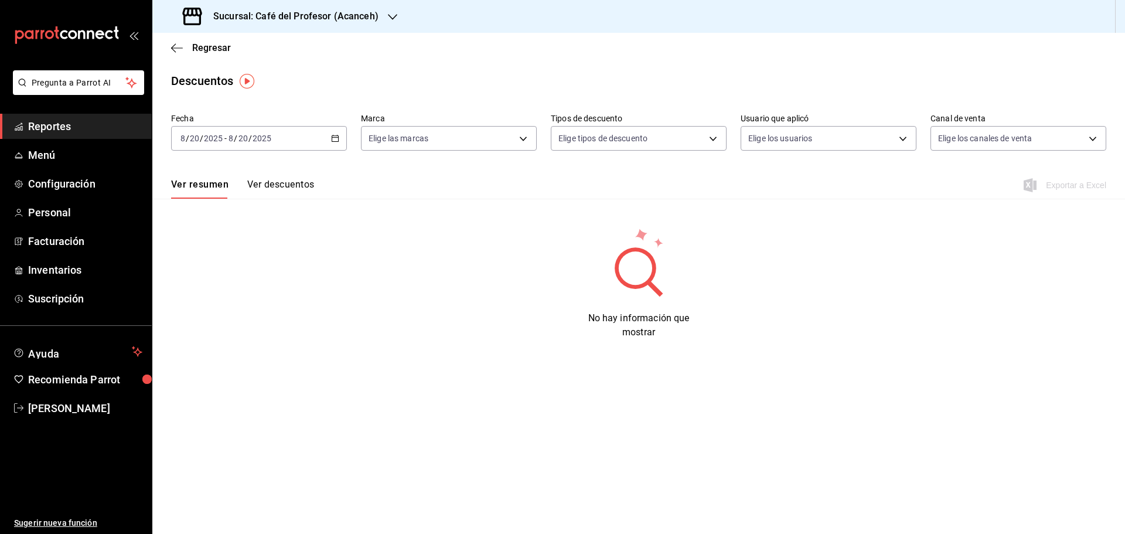
click at [341, 136] on div "[DATE] [DATE] - [DATE] [DATE]" at bounding box center [259, 138] width 176 height 25
click at [251, 302] on span "Rango de fechas" at bounding box center [226, 305] width 91 height 12
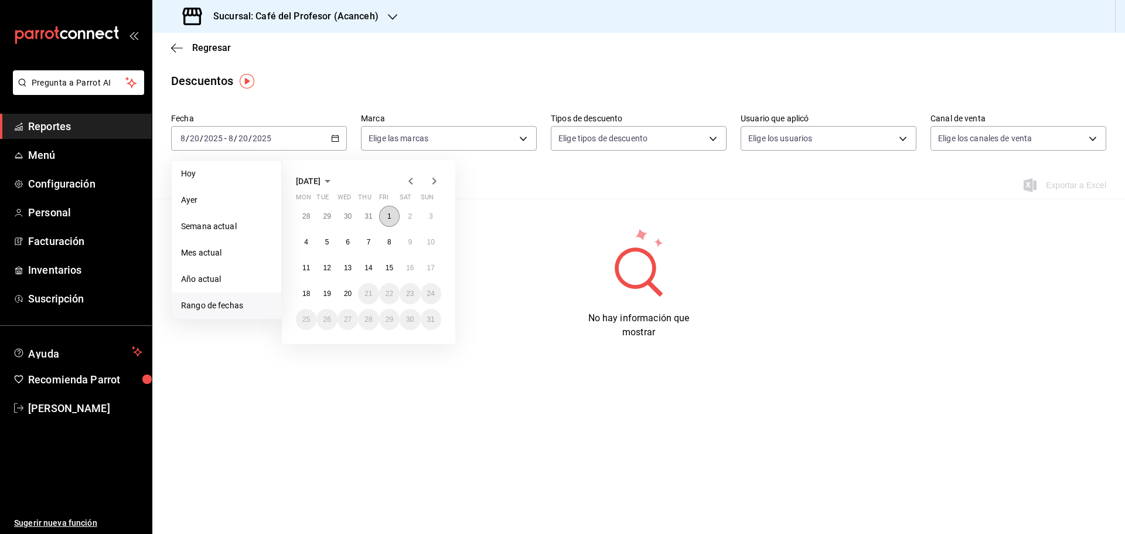
click at [387, 218] on button "1" at bounding box center [389, 216] width 20 height 21
click at [392, 265] on abbr "15" at bounding box center [389, 268] width 8 height 8
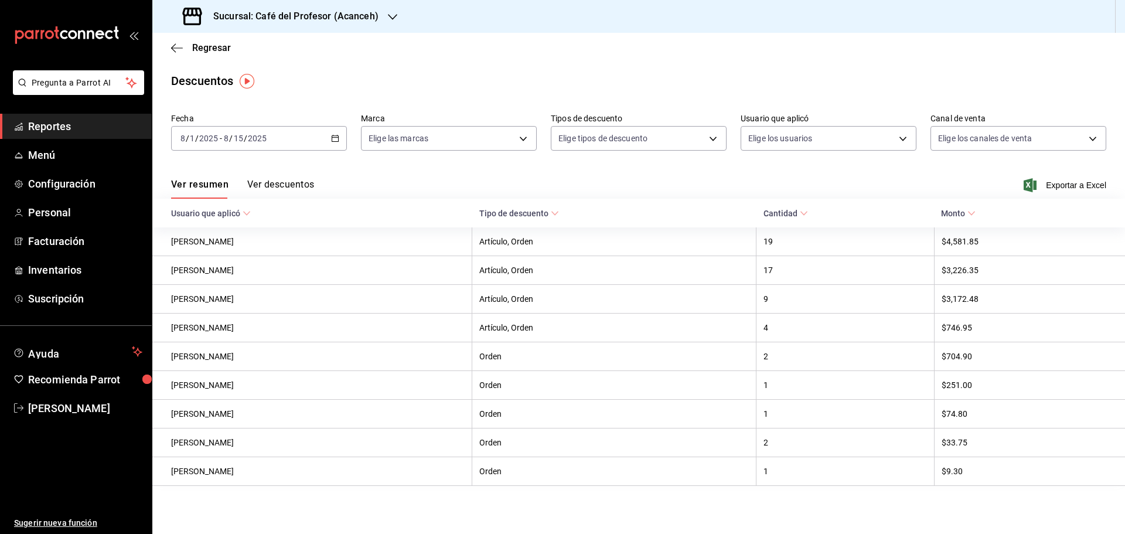
click at [281, 191] on button "Ver descuentos" at bounding box center [280, 189] width 67 height 20
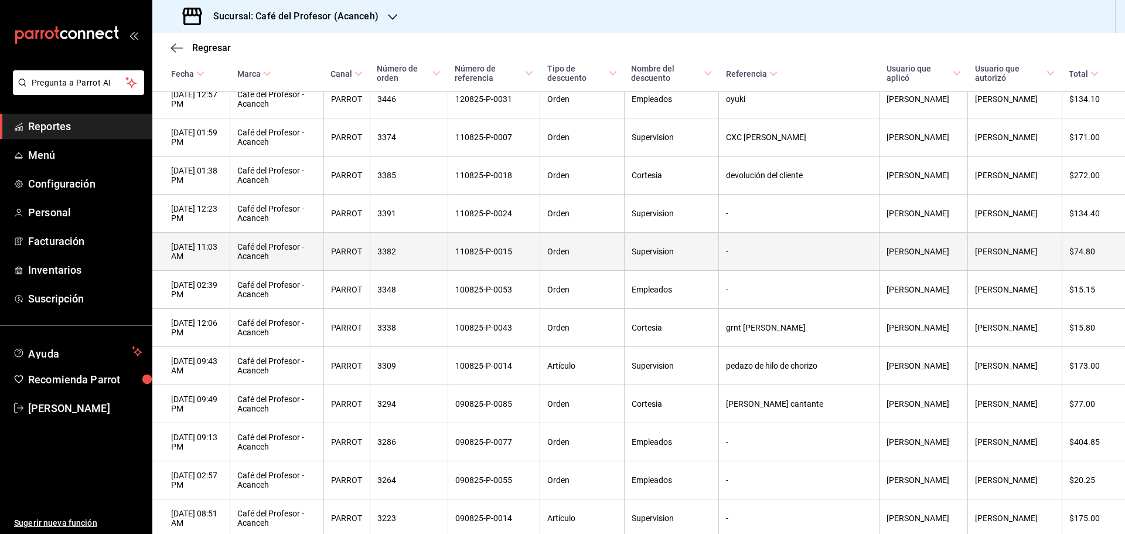
scroll to position [725, 0]
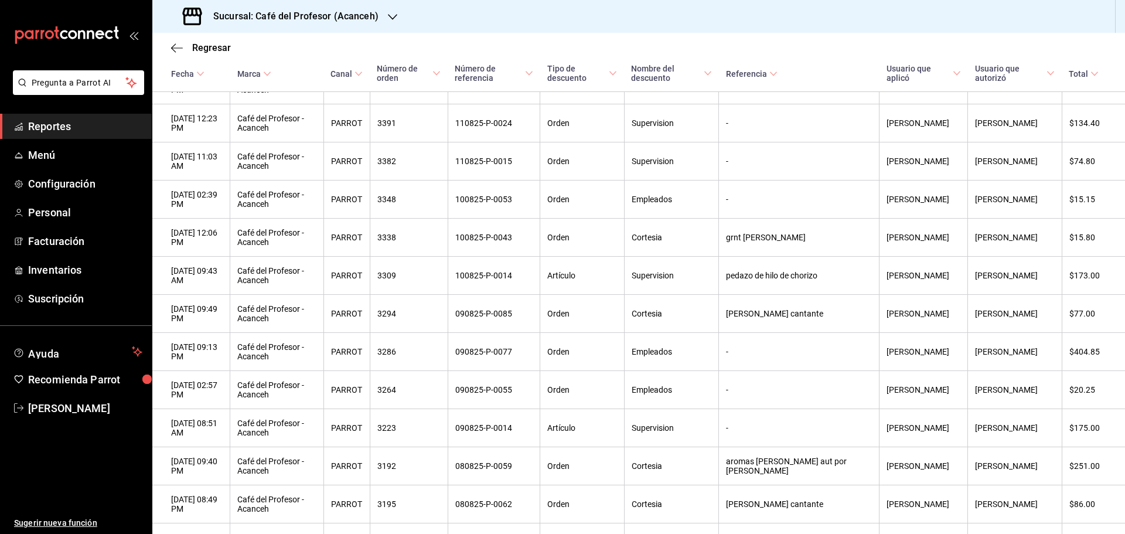
click at [777, 77] on icon at bounding box center [773, 74] width 8 height 8
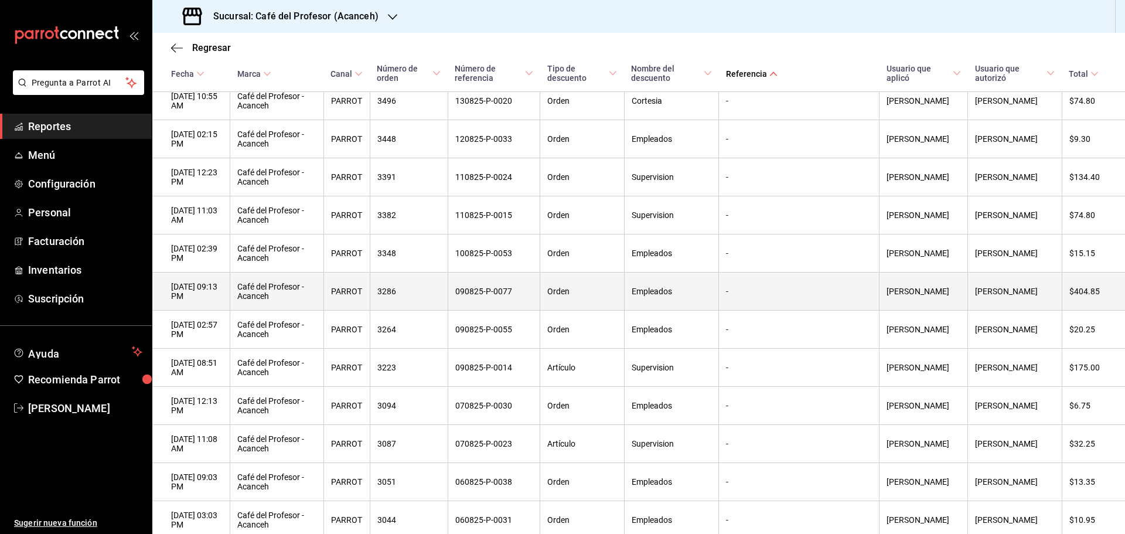
scroll to position [0, 0]
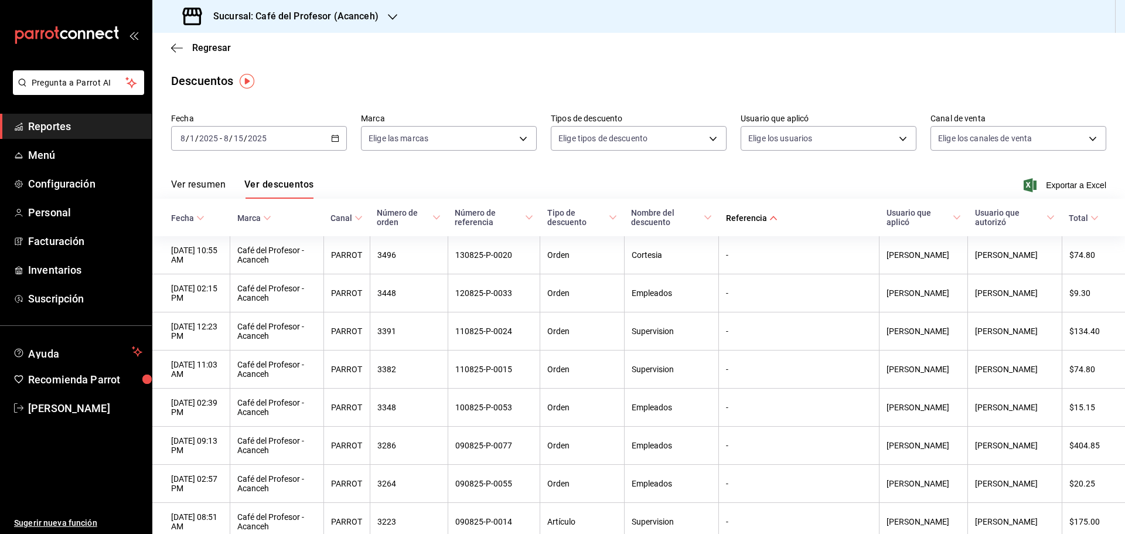
click at [214, 178] on div "Ver resumen Ver descuentos Exportar a Excel" at bounding box center [638, 182] width 972 height 34
click at [213, 180] on button "Ver resumen" at bounding box center [198, 189] width 54 height 20
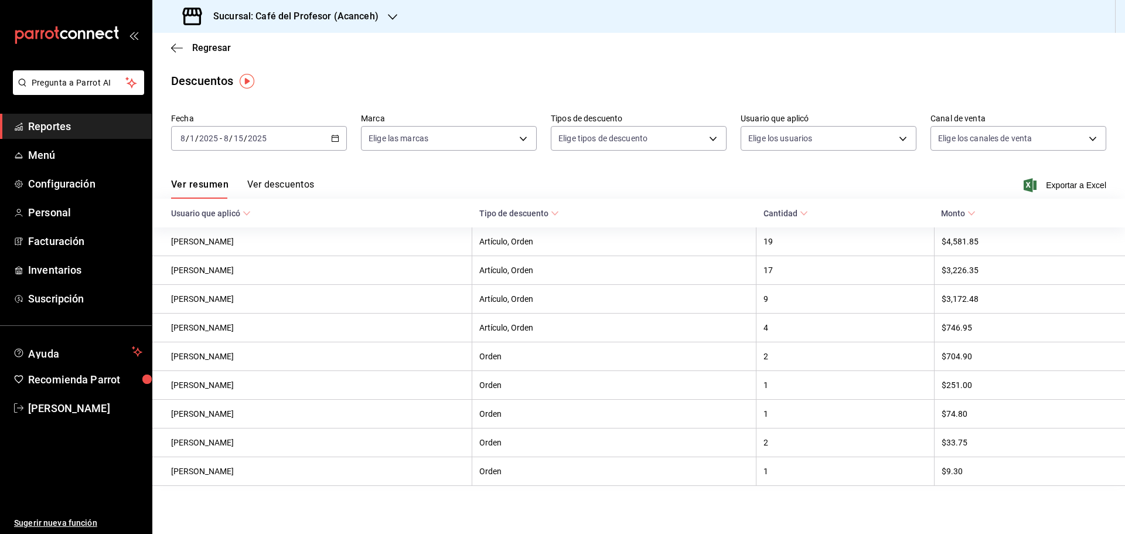
click at [271, 184] on button "Ver descuentos" at bounding box center [280, 189] width 67 height 20
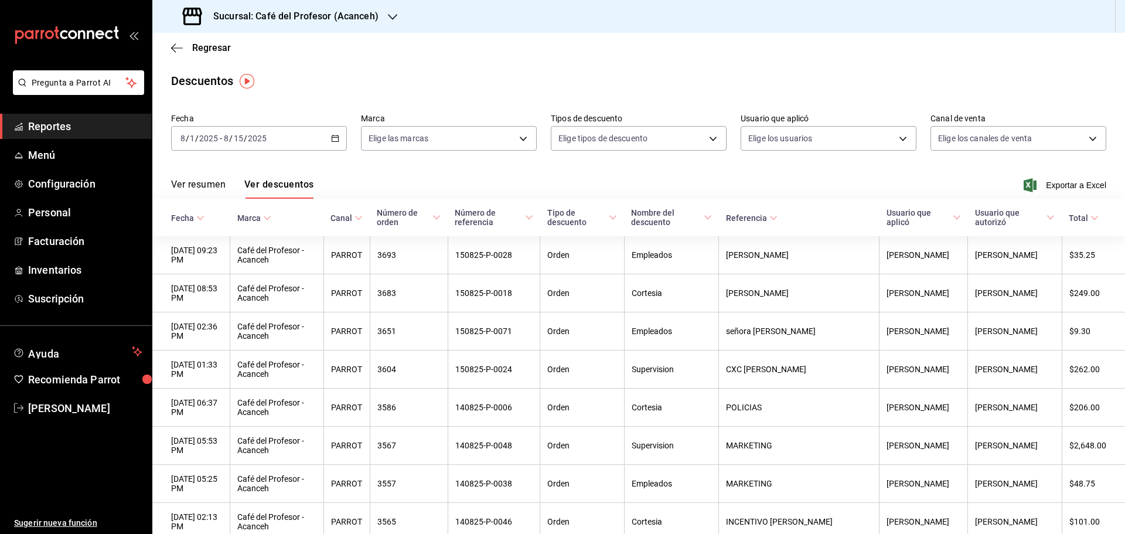
click at [206, 185] on button "Ver resumen" at bounding box center [198, 189] width 54 height 20
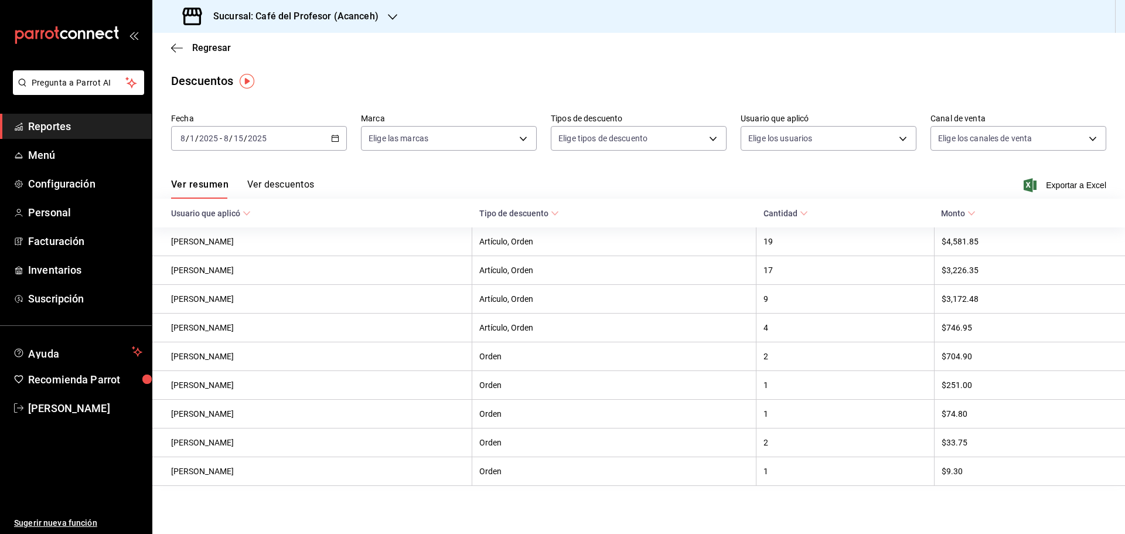
click at [271, 183] on button "Ver descuentos" at bounding box center [280, 189] width 67 height 20
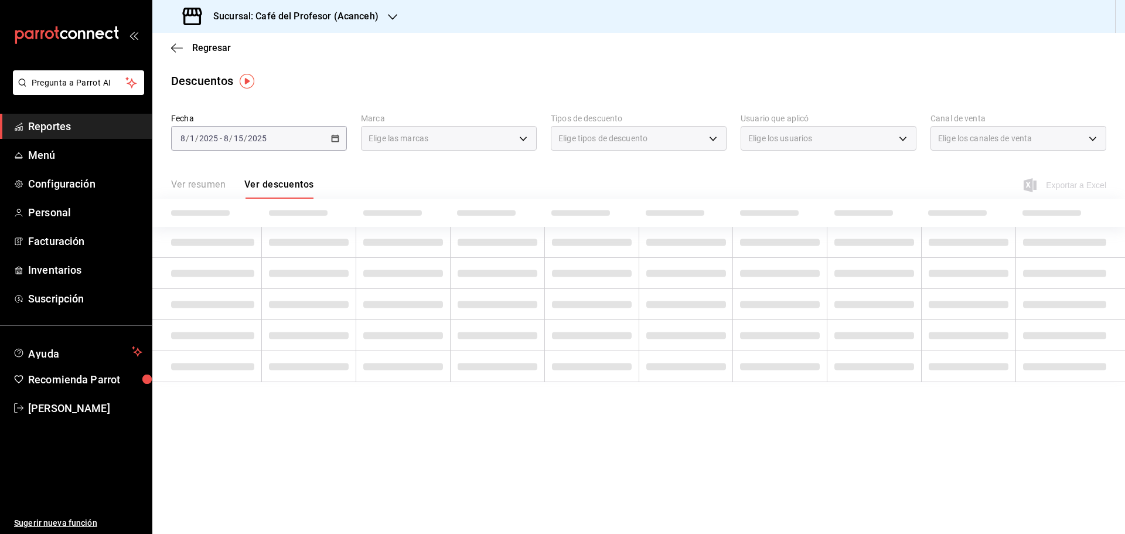
click at [220, 183] on div "Ver resumen Ver descuentos" at bounding box center [242, 189] width 142 height 20
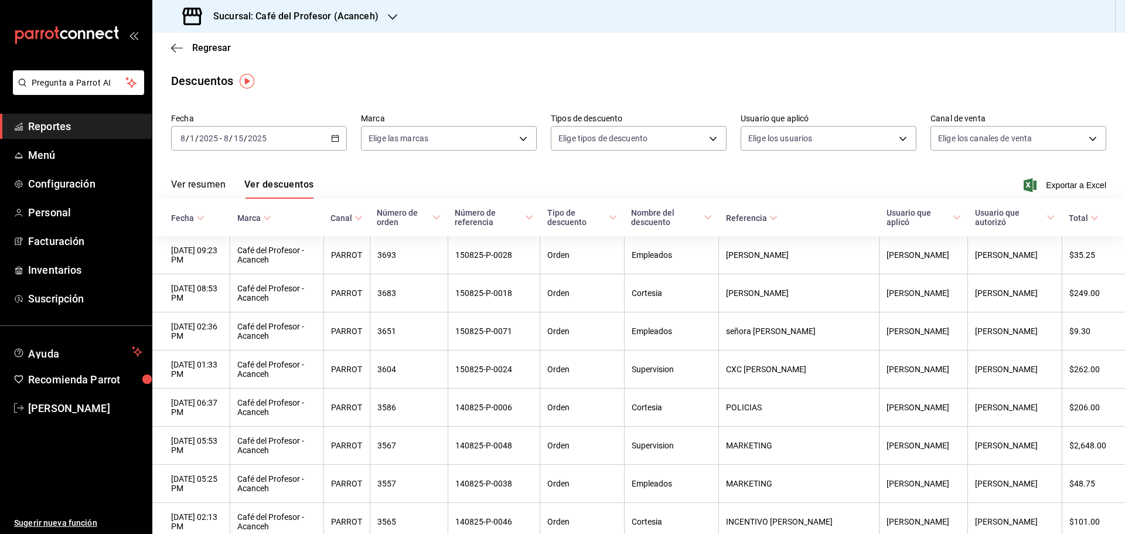
click at [218, 184] on button "Ver resumen" at bounding box center [198, 189] width 54 height 20
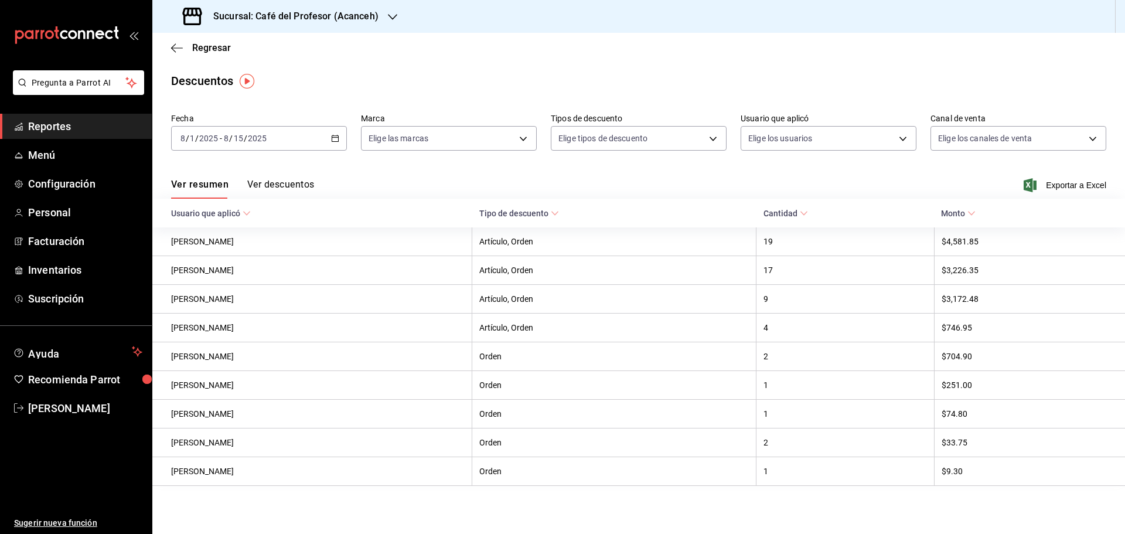
click at [250, 180] on button "Ver descuentos" at bounding box center [280, 189] width 67 height 20
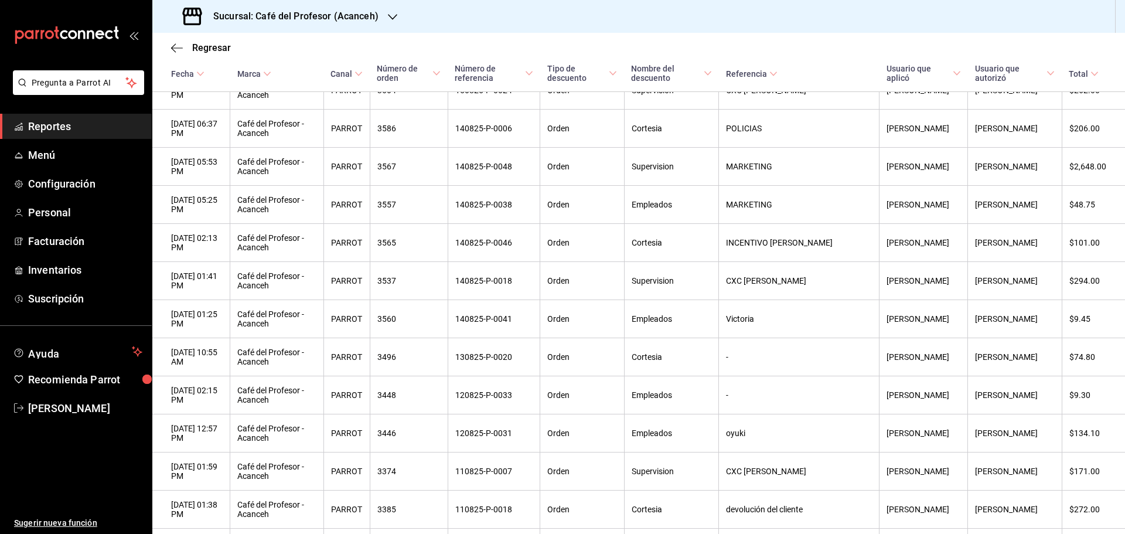
scroll to position [154, 0]
